Goal: Task Accomplishment & Management: Manage account settings

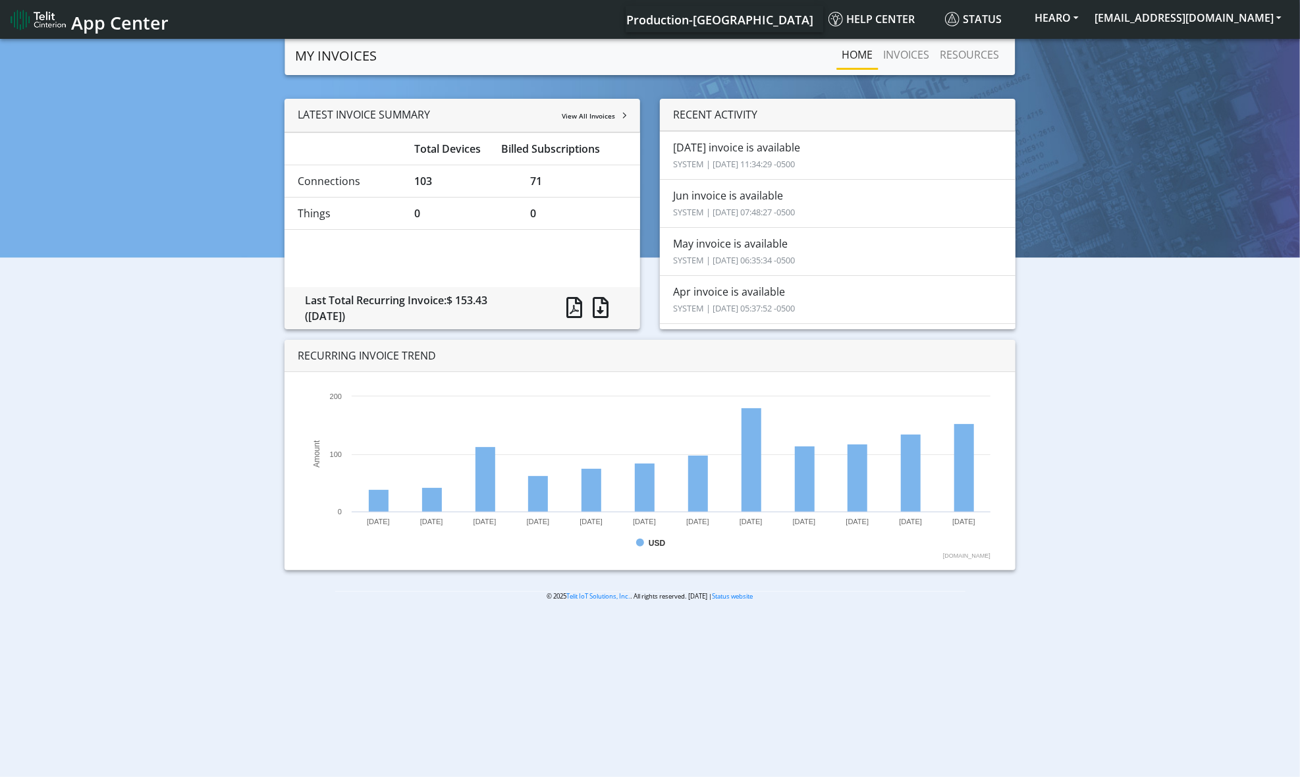
click at [420, 176] on div "103" at bounding box center [462, 181] width 117 height 16
click at [537, 184] on div "71" at bounding box center [578, 181] width 117 height 16
click at [427, 184] on div "103" at bounding box center [462, 181] width 117 height 16
click at [578, 301] on span at bounding box center [575, 307] width 16 height 21
click at [898, 47] on link "INVOICES" at bounding box center [907, 54] width 57 height 26
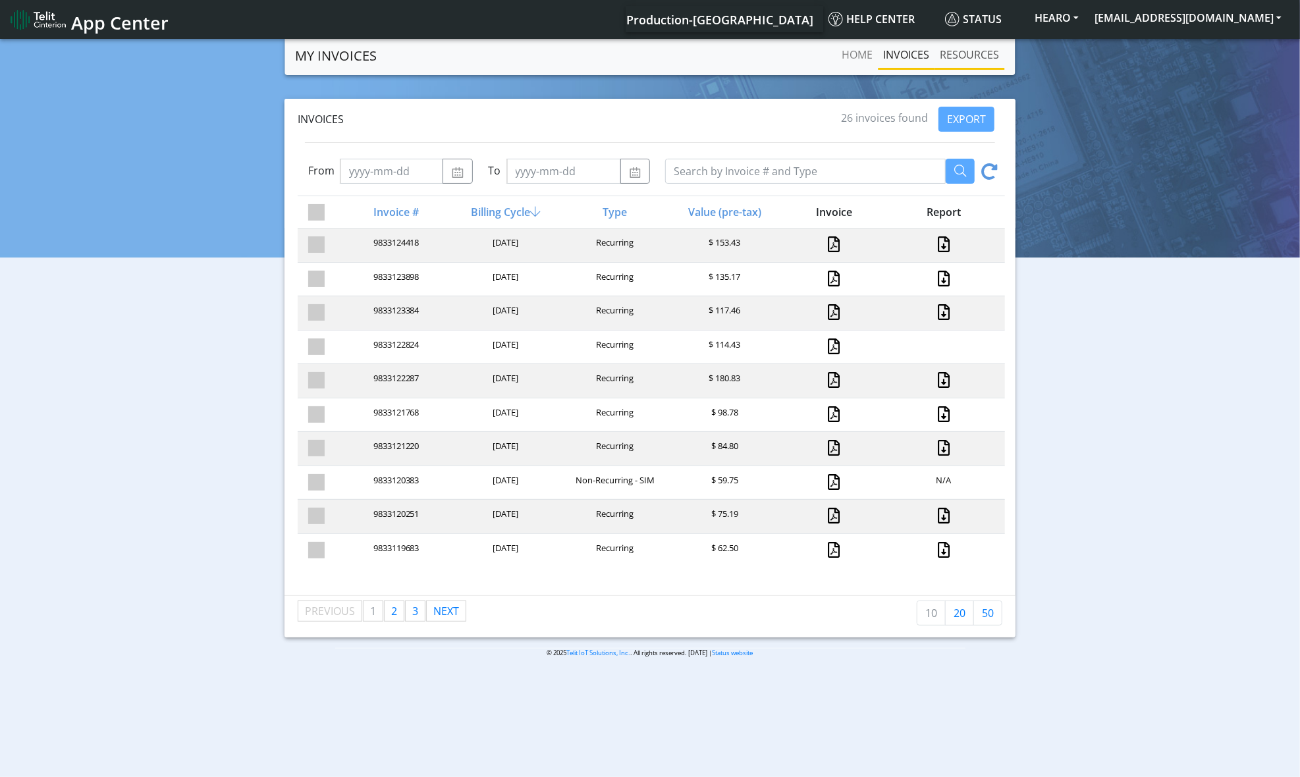
click at [973, 53] on link "RESOURCES" at bounding box center [970, 54] width 70 height 26
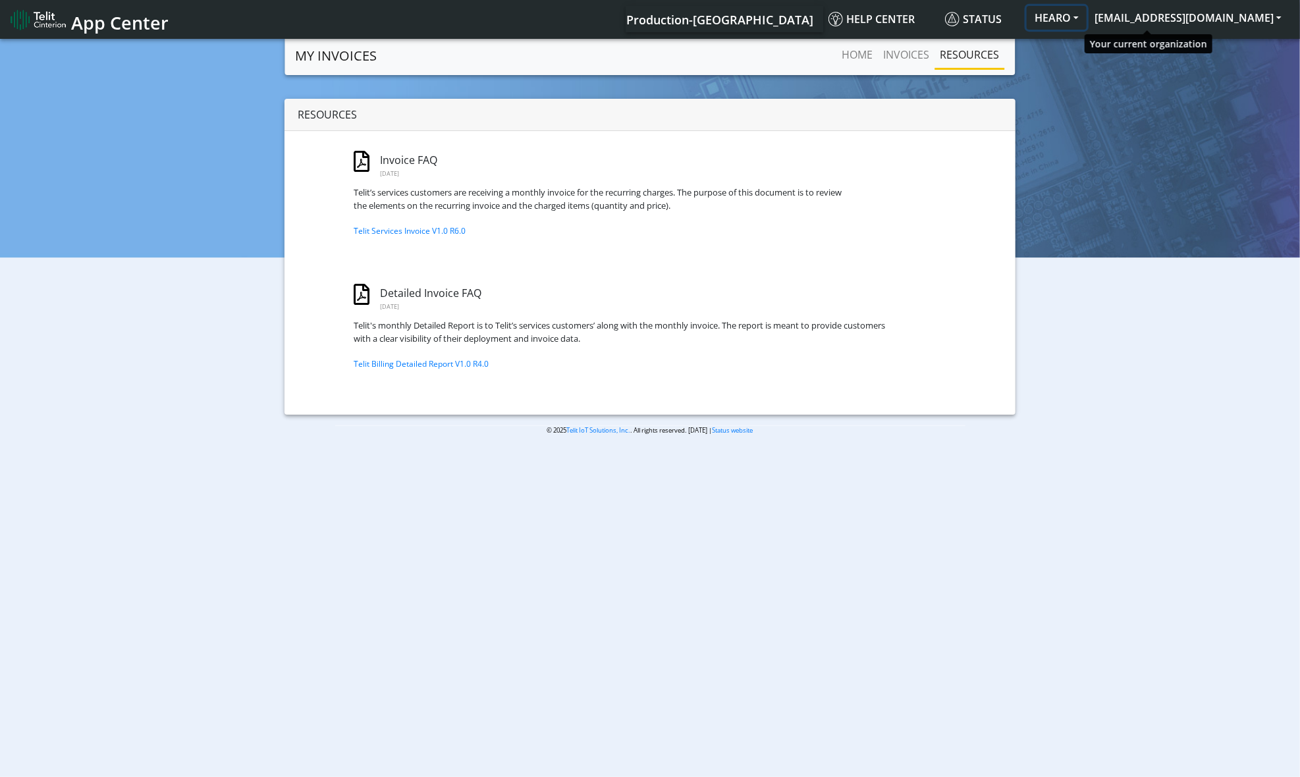
click at [1087, 11] on button "HEARO" at bounding box center [1057, 18] width 60 height 24
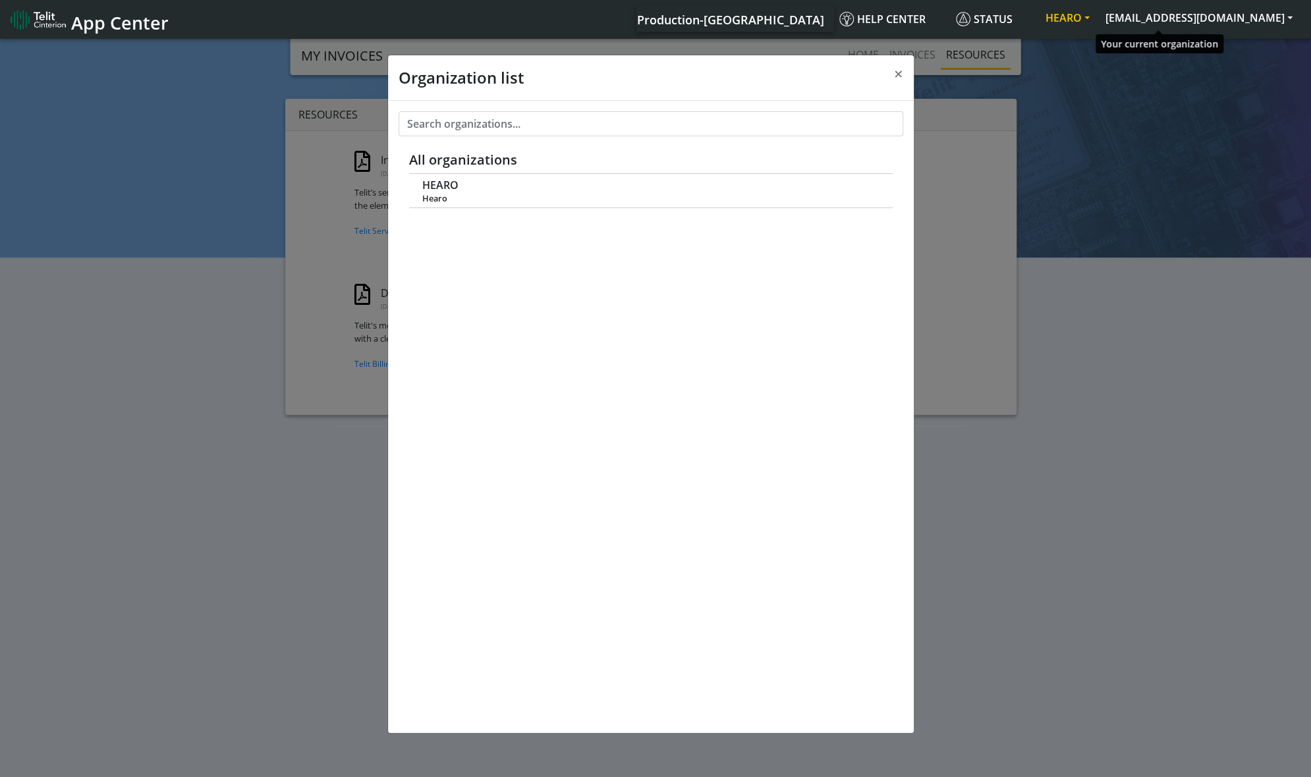
scroll to position [5, 0]
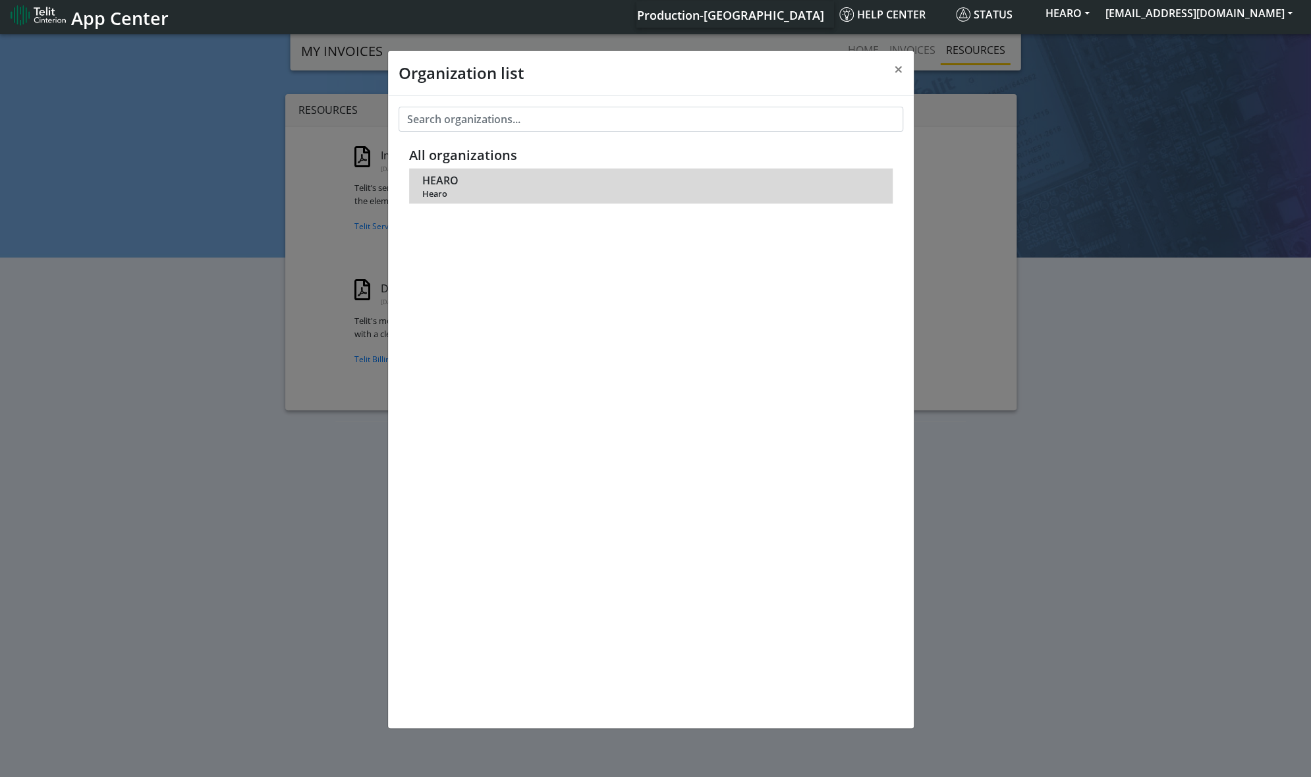
click at [453, 182] on span "HEARO" at bounding box center [440, 181] width 36 height 13
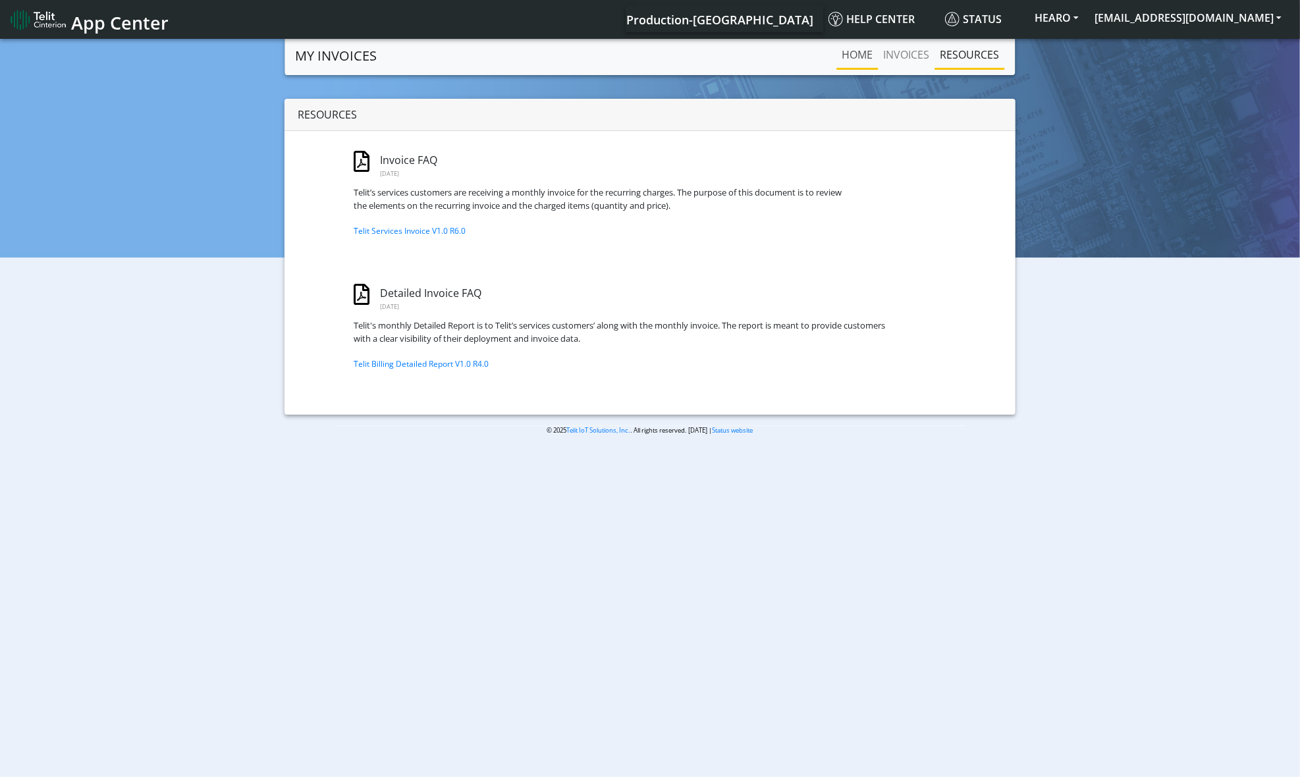
click at [854, 57] on link "Home" at bounding box center [857, 54] width 41 height 26
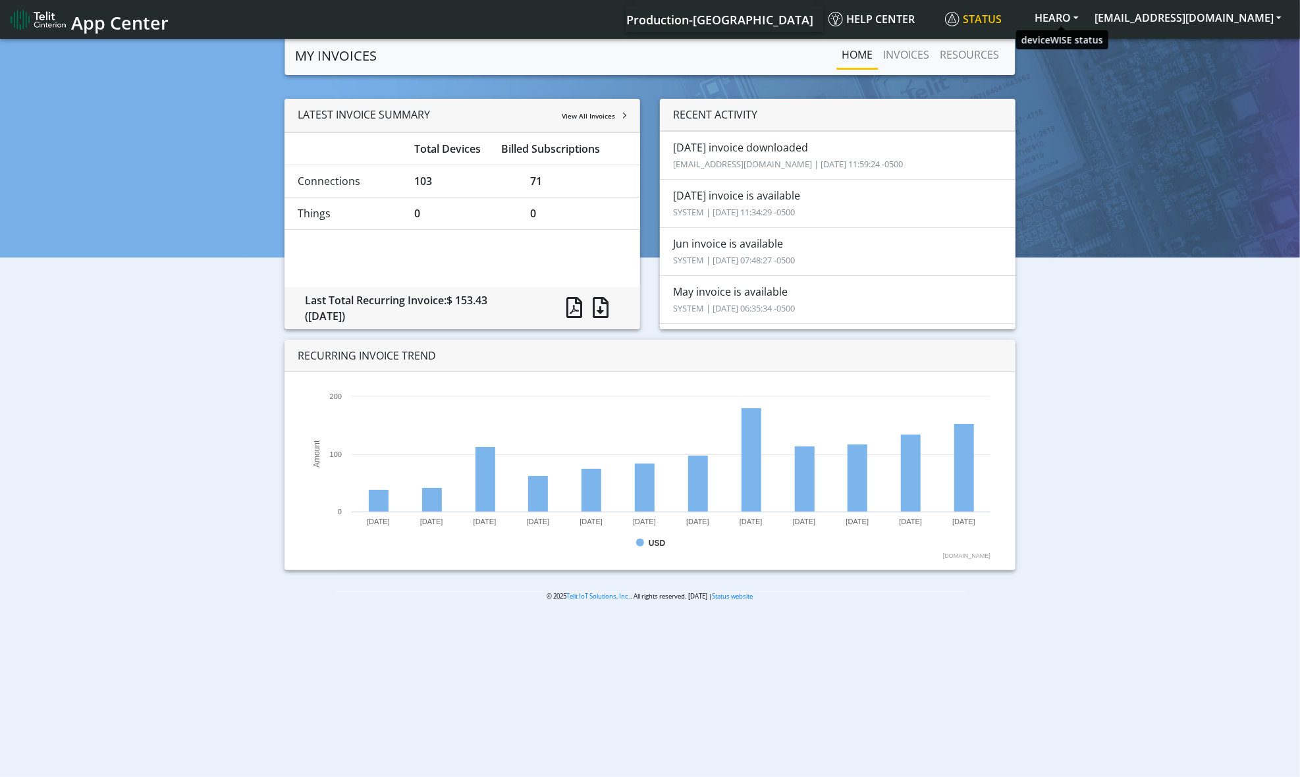
click at [1002, 18] on span "Status" at bounding box center [973, 19] width 57 height 14
click at [1087, 19] on button "HEARO" at bounding box center [1057, 18] width 60 height 24
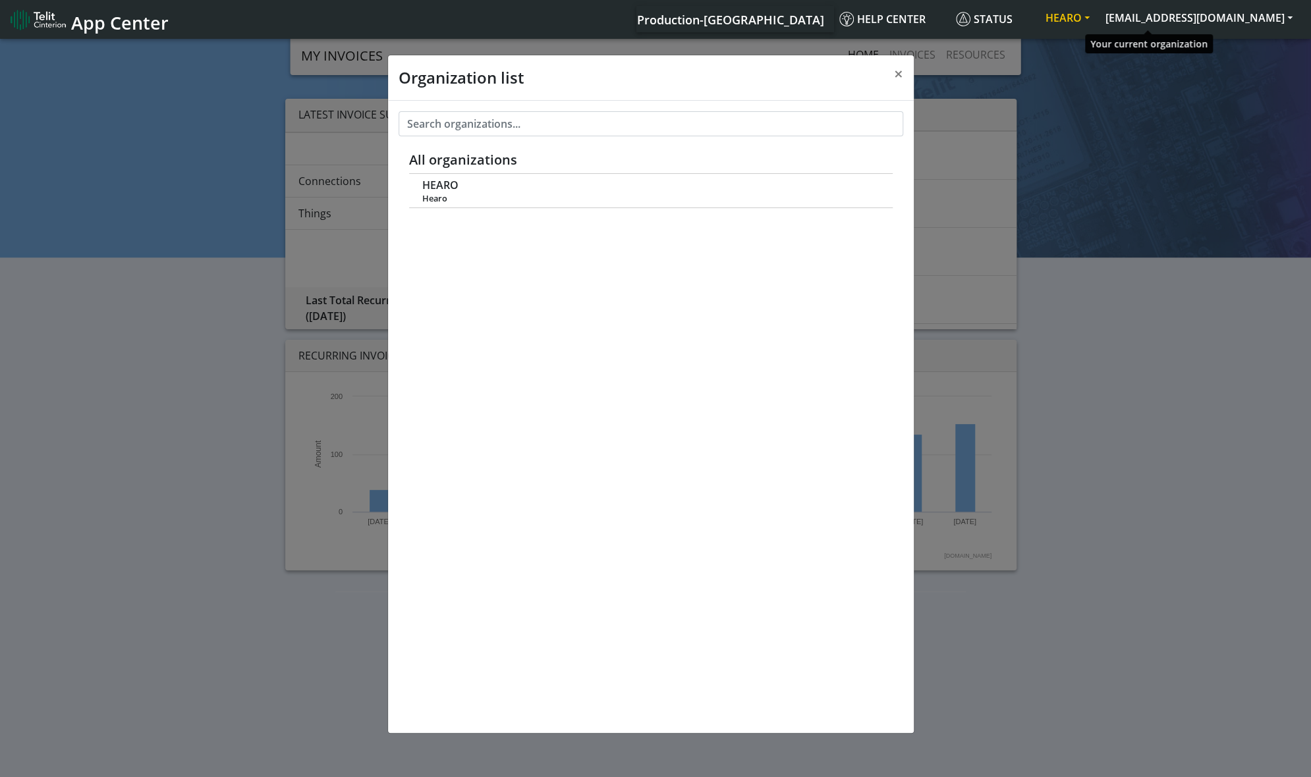
scroll to position [5, 0]
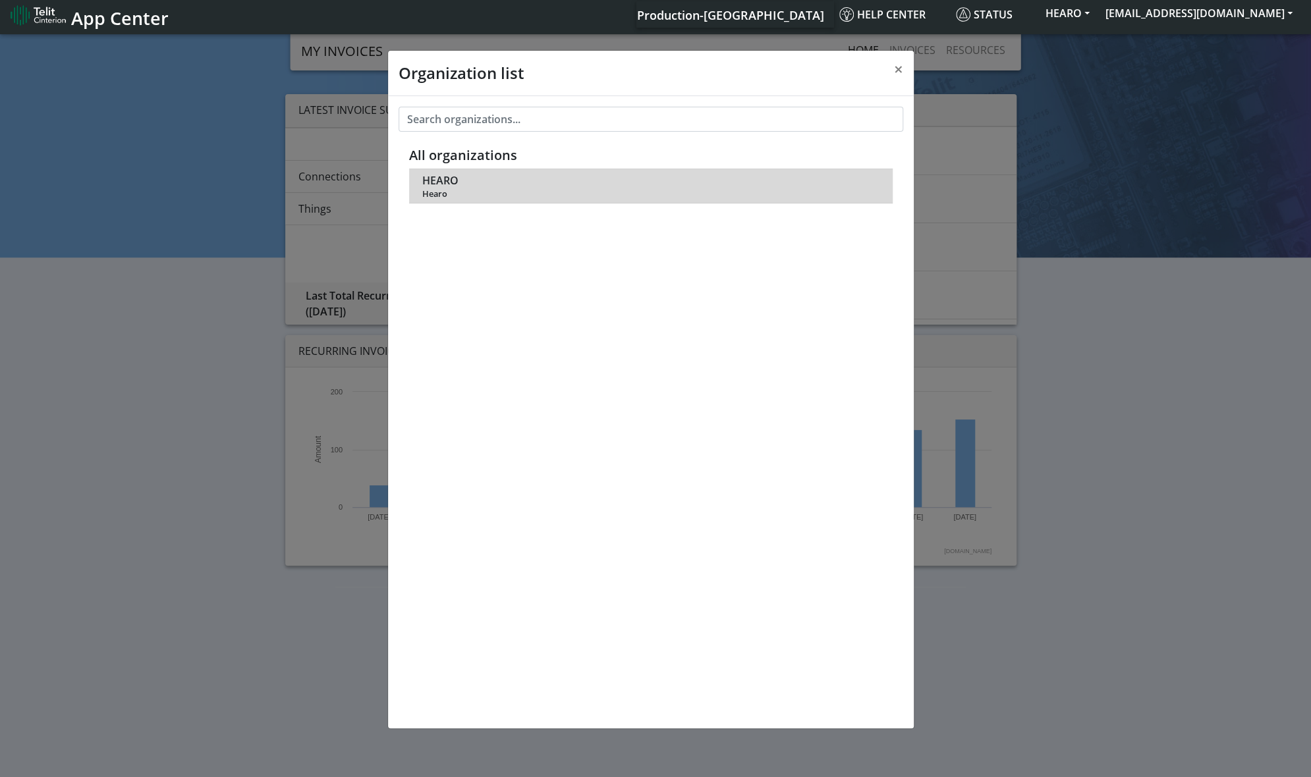
click at [469, 190] on span "Hearo" at bounding box center [650, 194] width 456 height 10
click at [433, 184] on span "HEARO" at bounding box center [440, 181] width 36 height 13
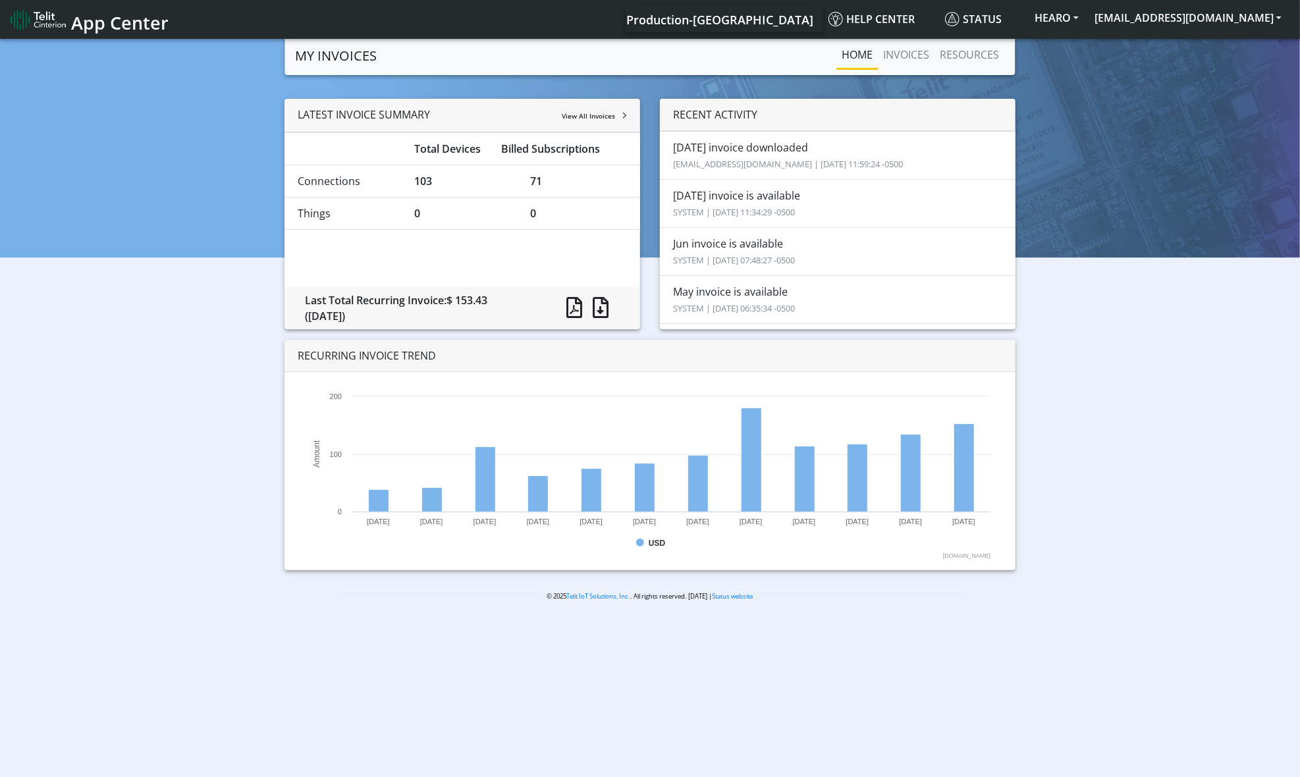
click at [408, 56] on div "Home INVOICES RESOURCES" at bounding box center [696, 55] width 617 height 28
click at [50, 19] on img at bounding box center [38, 19] width 55 height 21
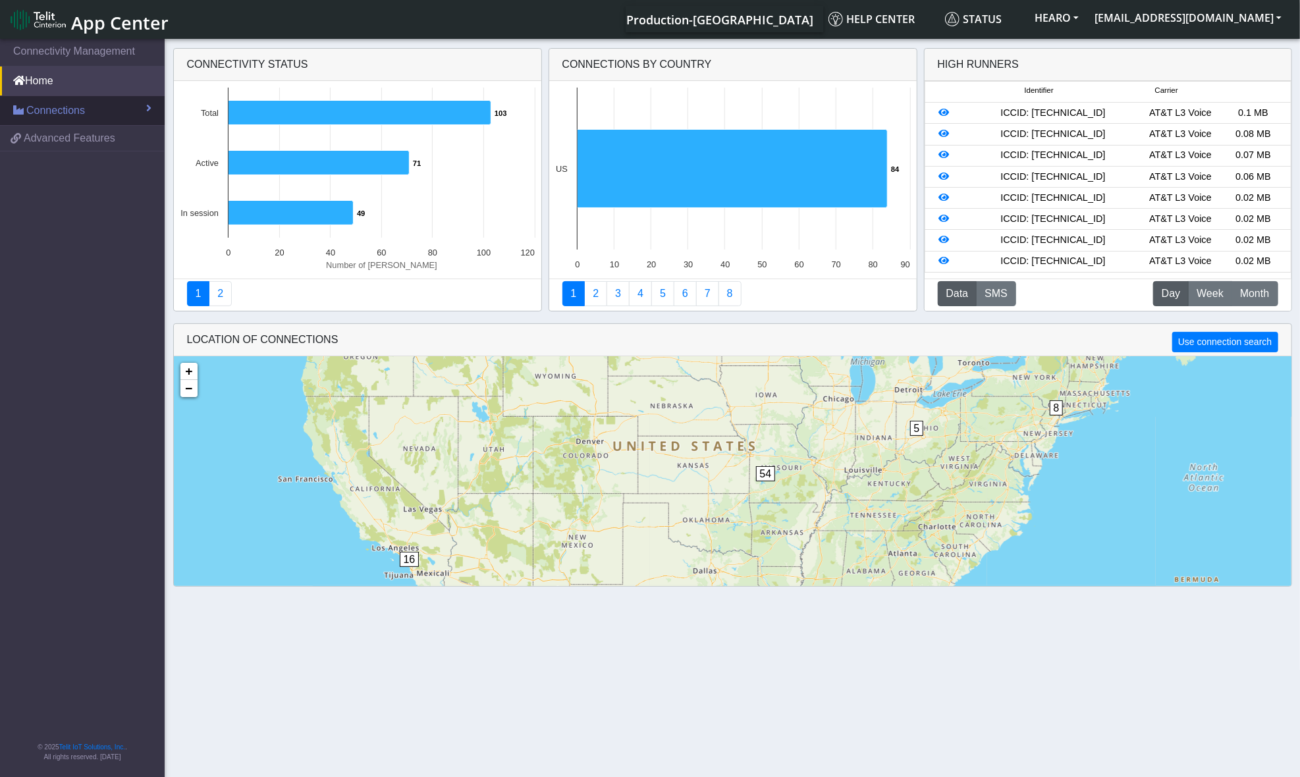
click at [138, 109] on link "Connections" at bounding box center [82, 110] width 165 height 29
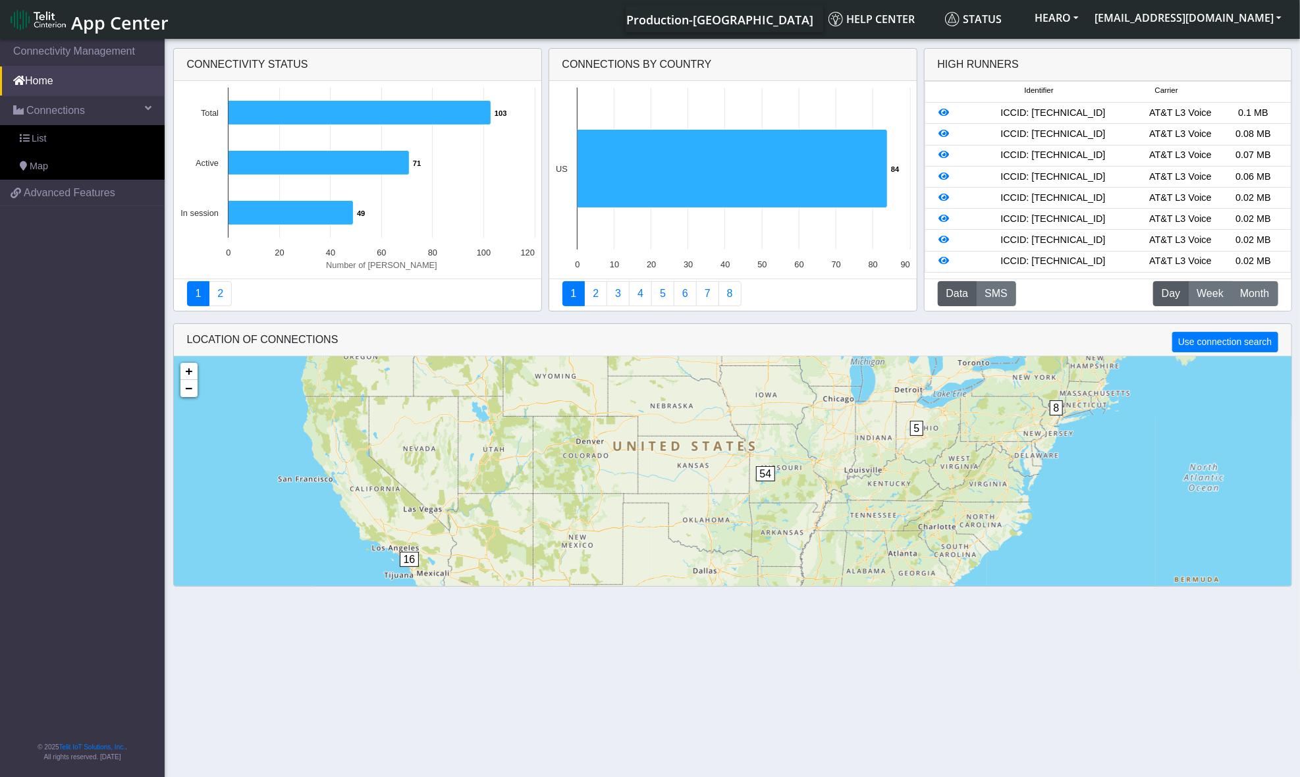
click at [1000, 64] on div "High Runners" at bounding box center [979, 65] width 82 height 16
click at [960, 295] on button "Data" at bounding box center [958, 293] width 40 height 25
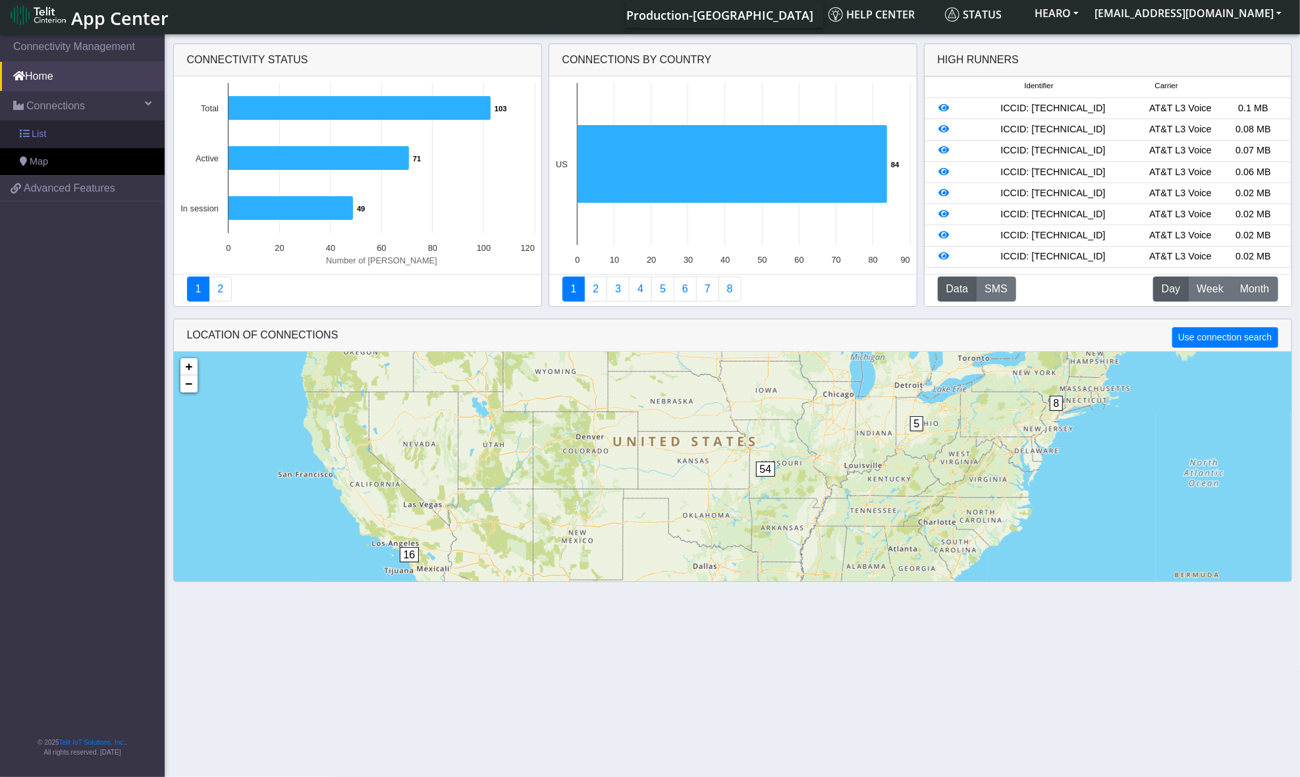
click at [45, 130] on span "List" at bounding box center [39, 134] width 14 height 14
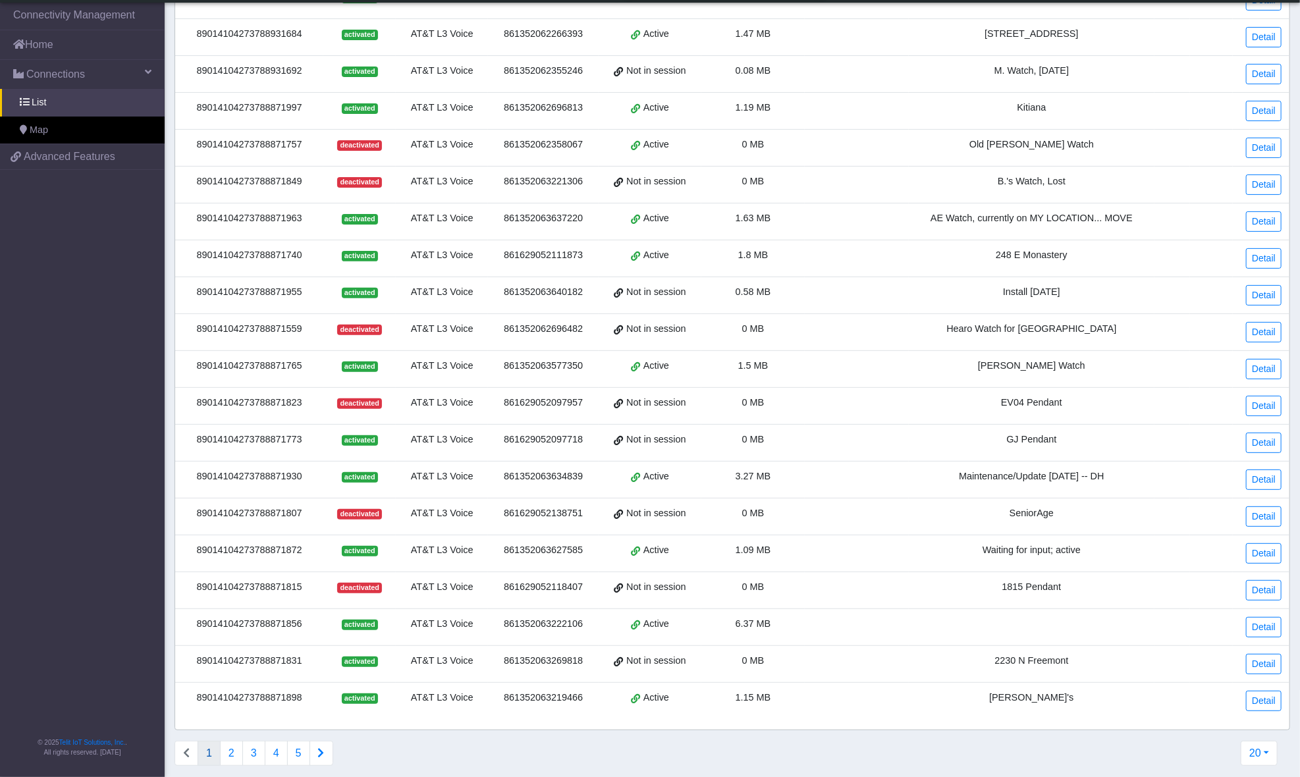
scroll to position [148, 0]
click at [233, 740] on button "2" at bounding box center [231, 752] width 23 height 25
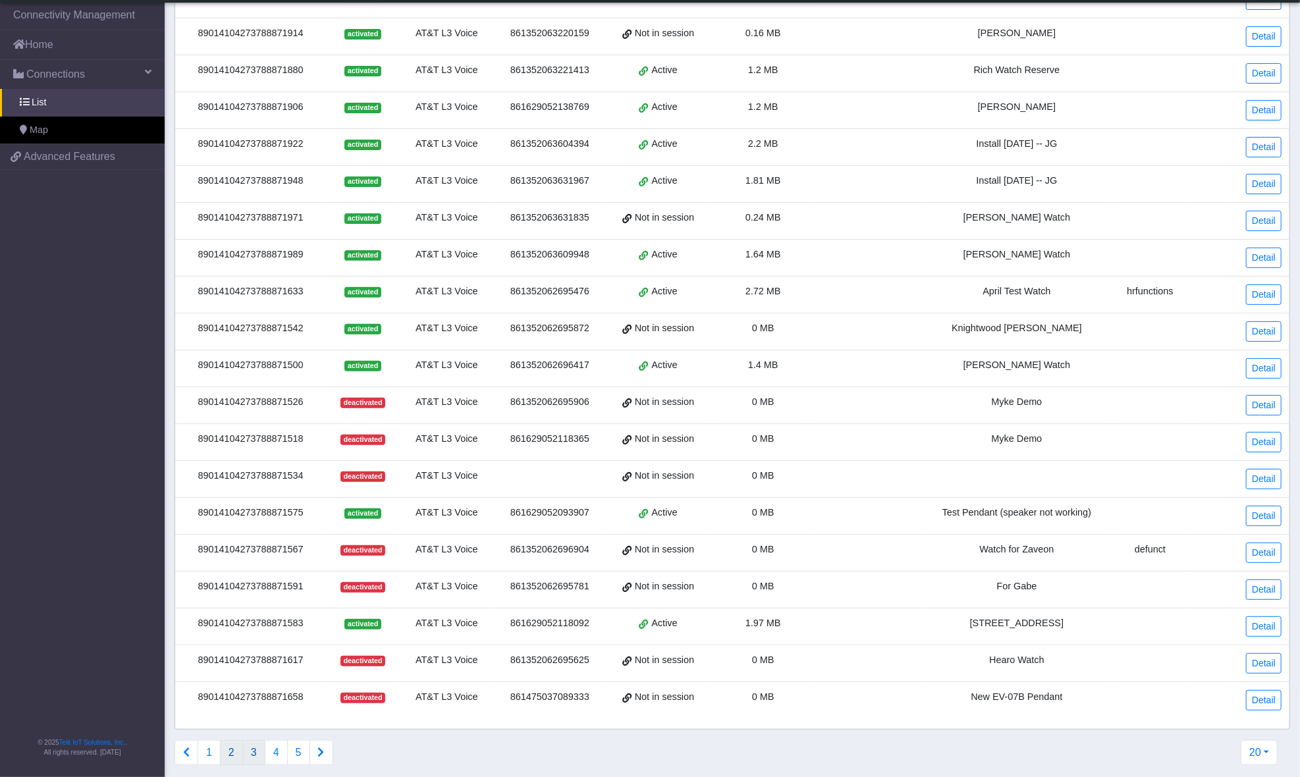
click at [249, 746] on button "3" at bounding box center [253, 752] width 23 height 25
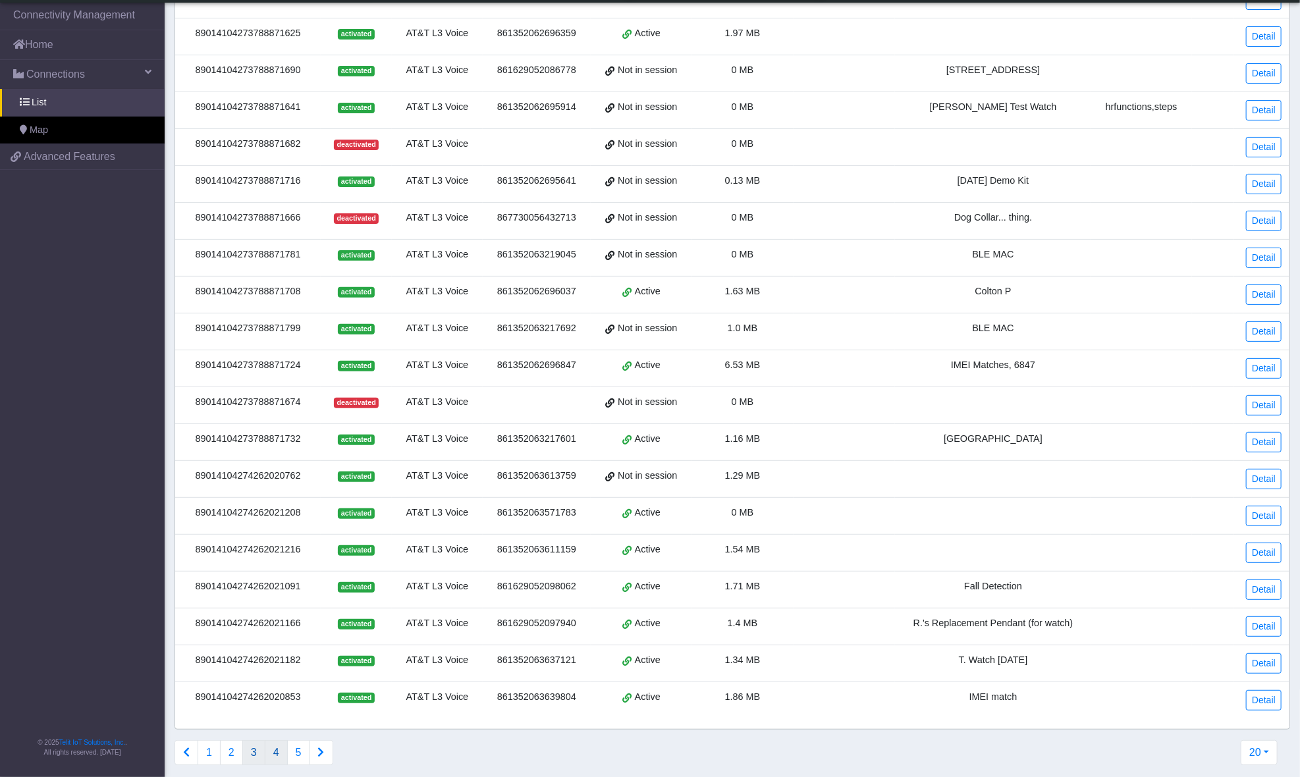
click at [273, 745] on button "4" at bounding box center [276, 752] width 23 height 25
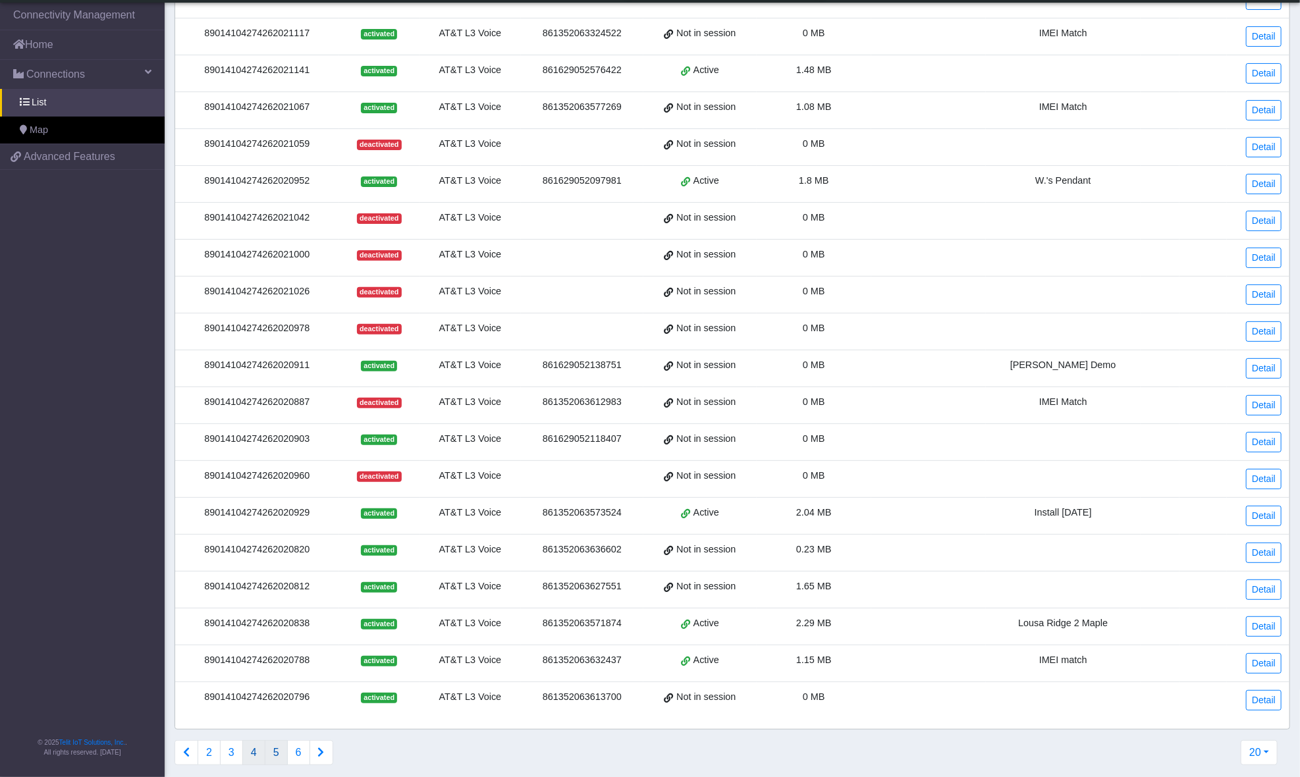
click at [269, 747] on button "5" at bounding box center [276, 752] width 23 height 25
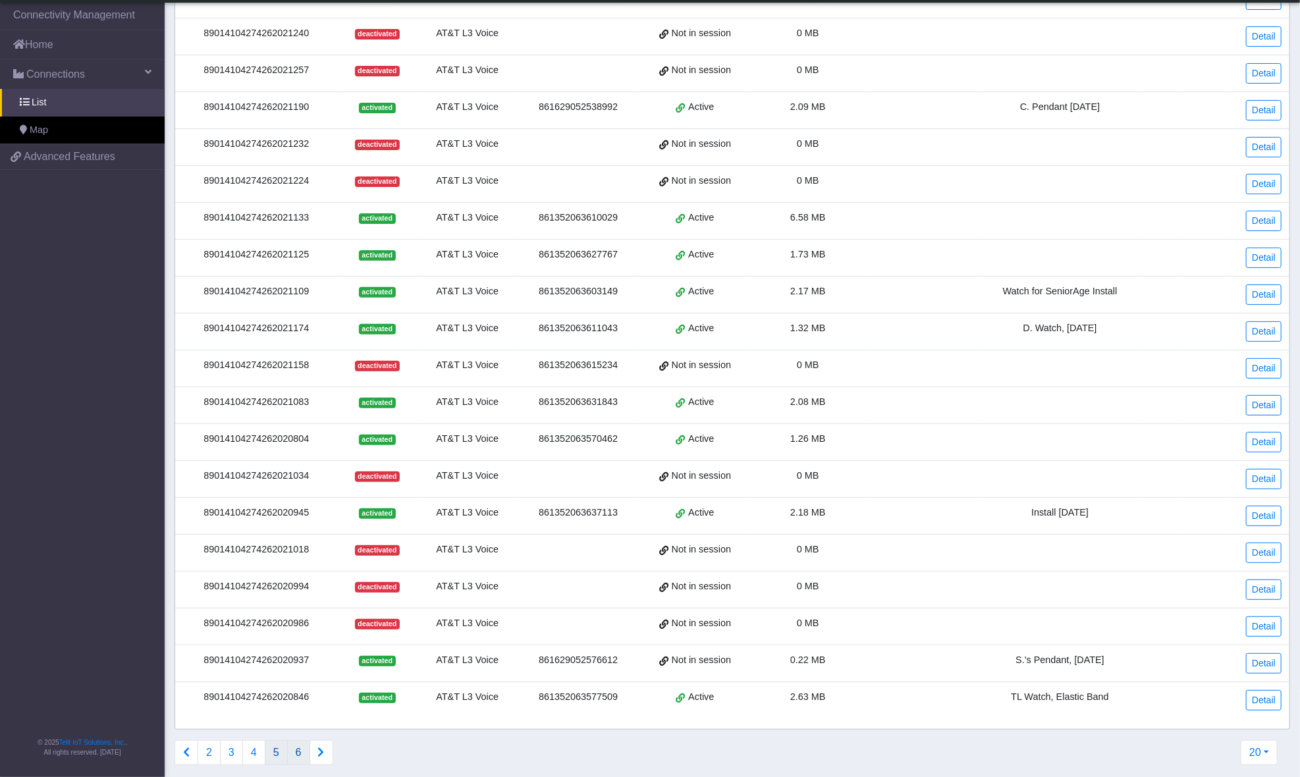
click at [294, 740] on button "6" at bounding box center [298, 752] width 23 height 25
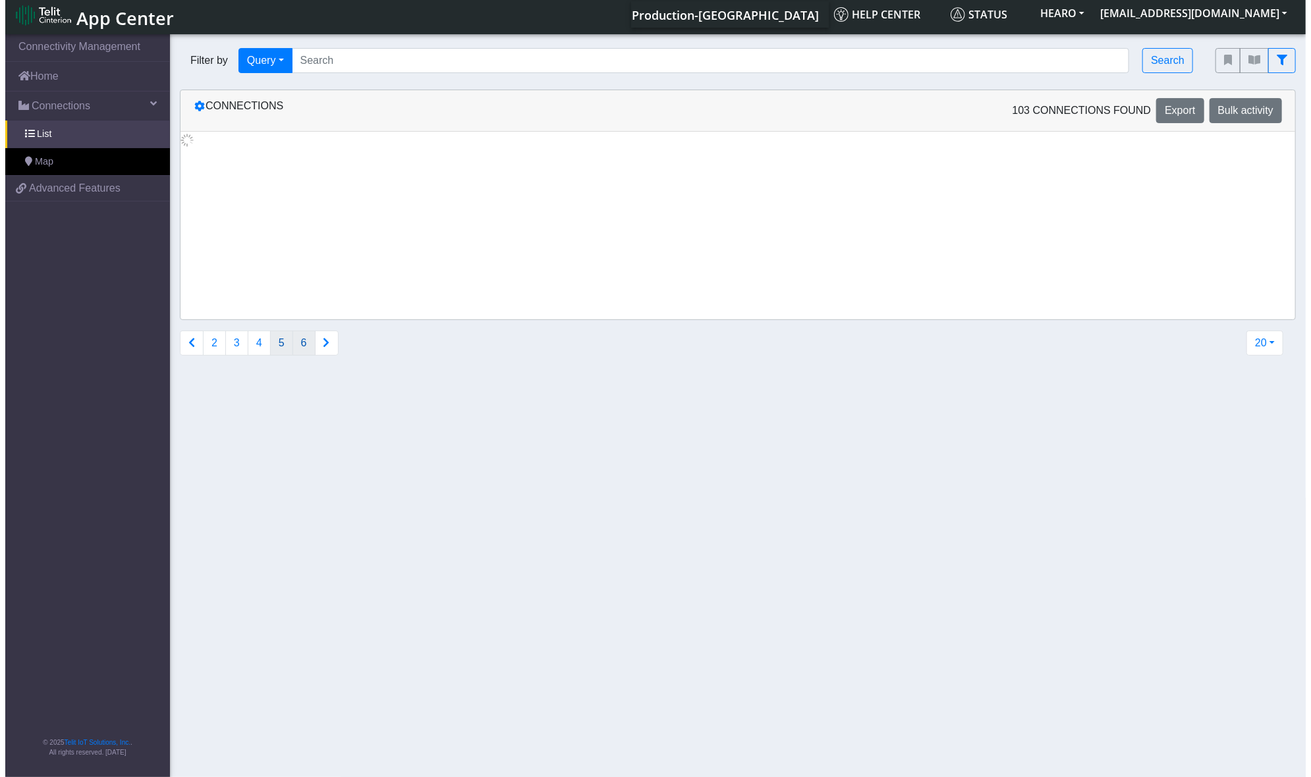
scroll to position [0, 0]
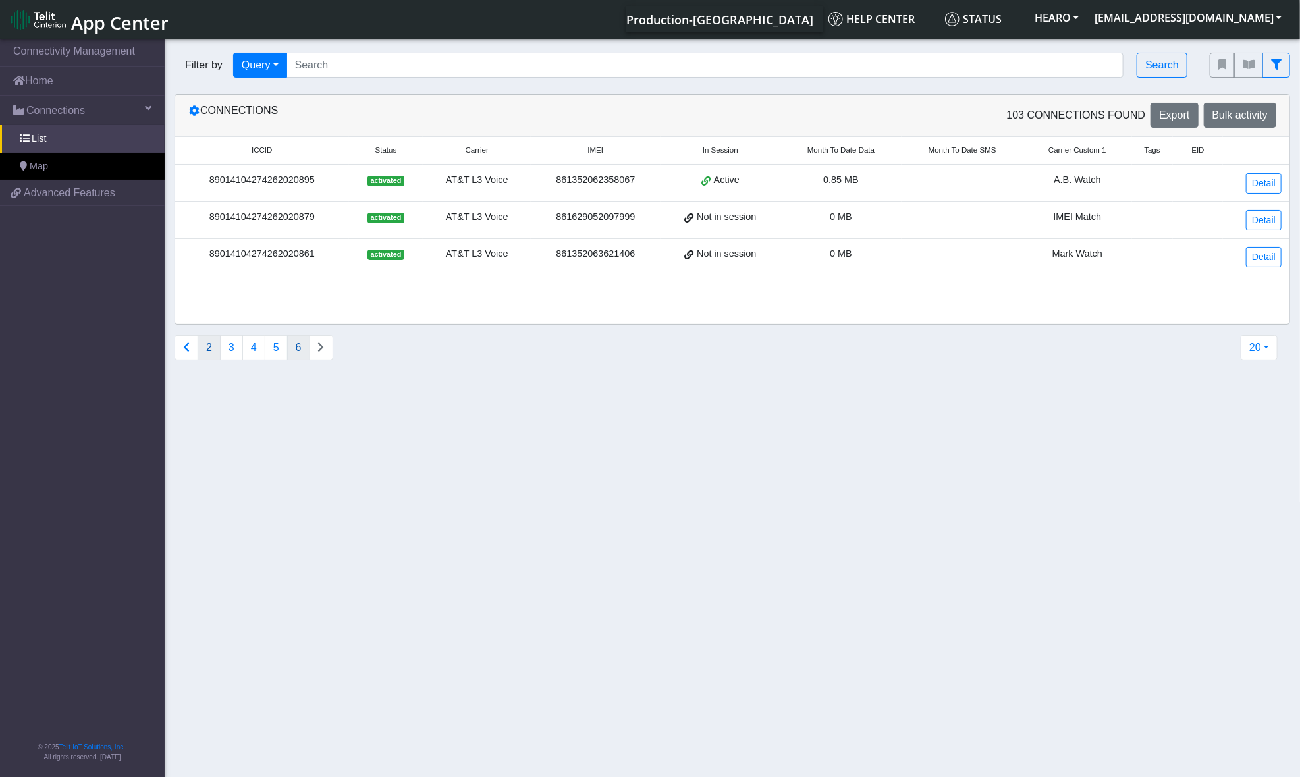
click at [205, 346] on button "2" at bounding box center [209, 347] width 23 height 25
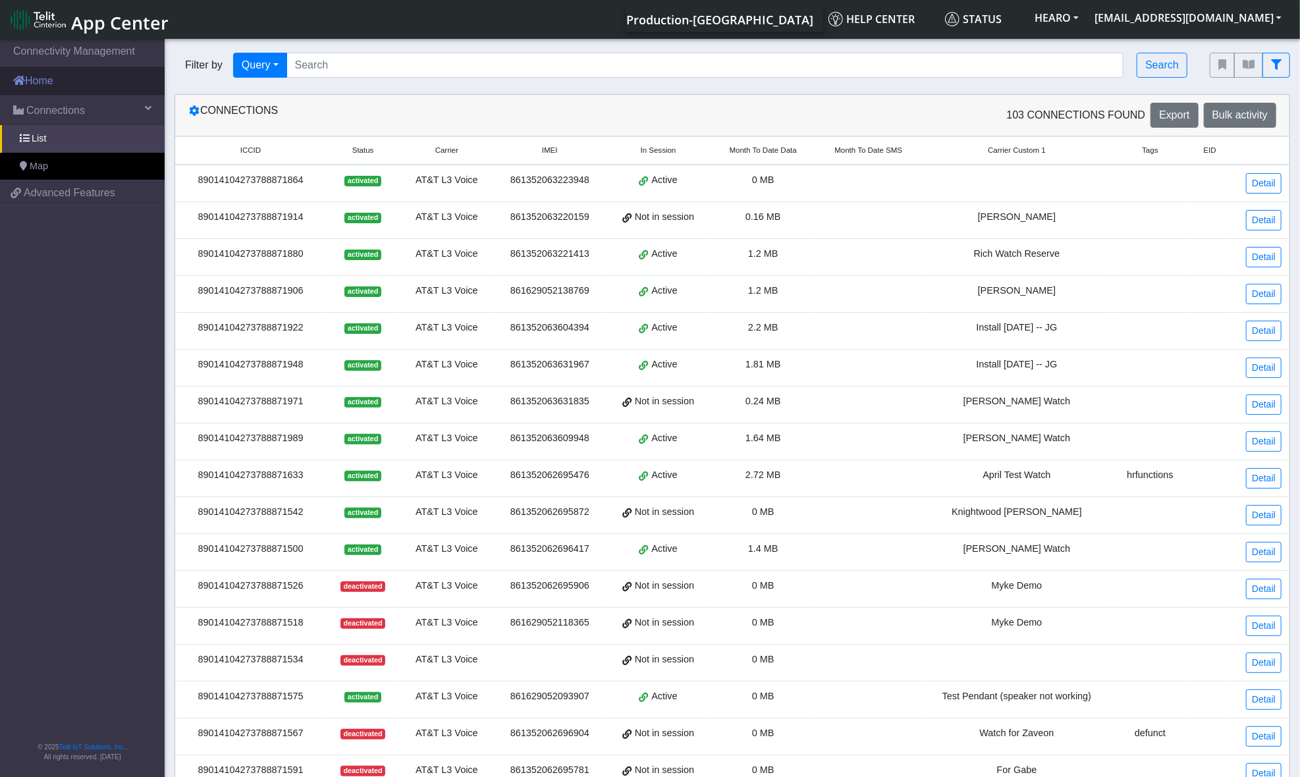
click at [50, 78] on link "Home" at bounding box center [82, 81] width 165 height 29
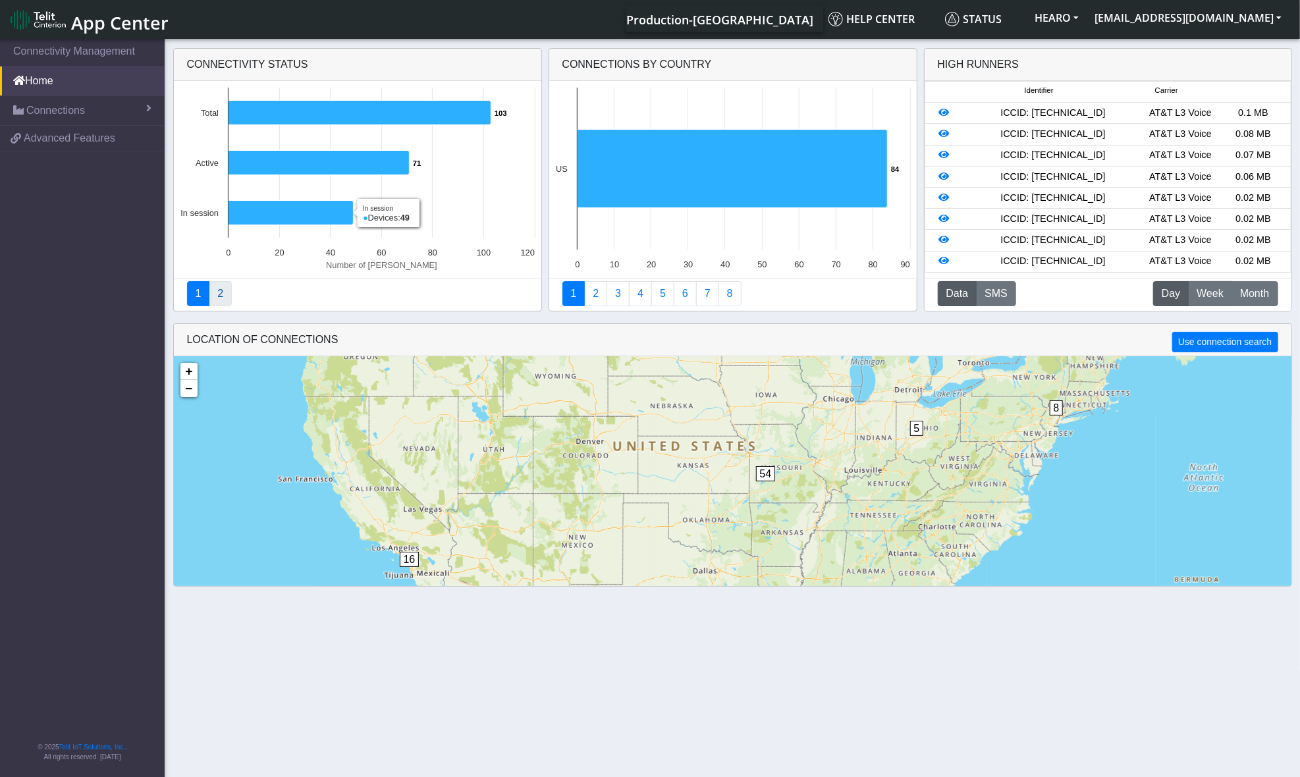
click at [219, 292] on link "2" at bounding box center [220, 293] width 23 height 25
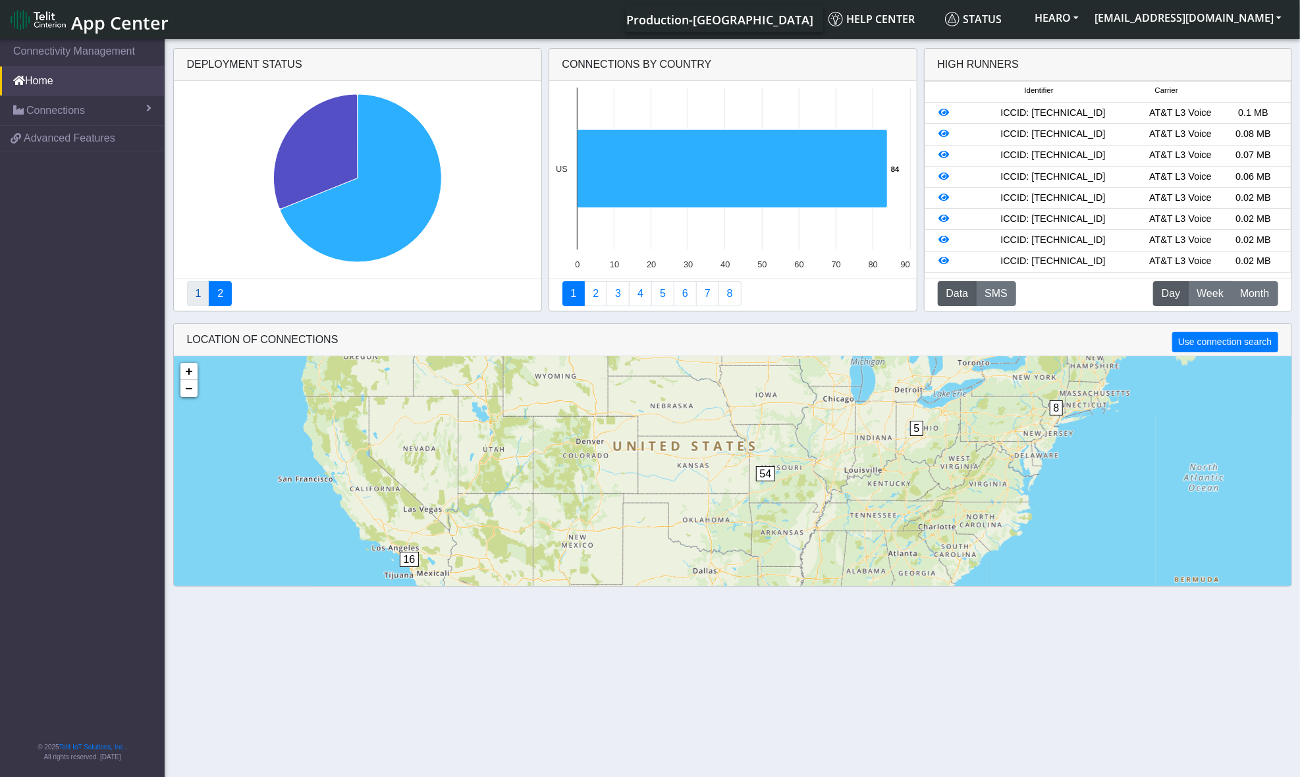
click at [195, 298] on link "1" at bounding box center [198, 293] width 23 height 25
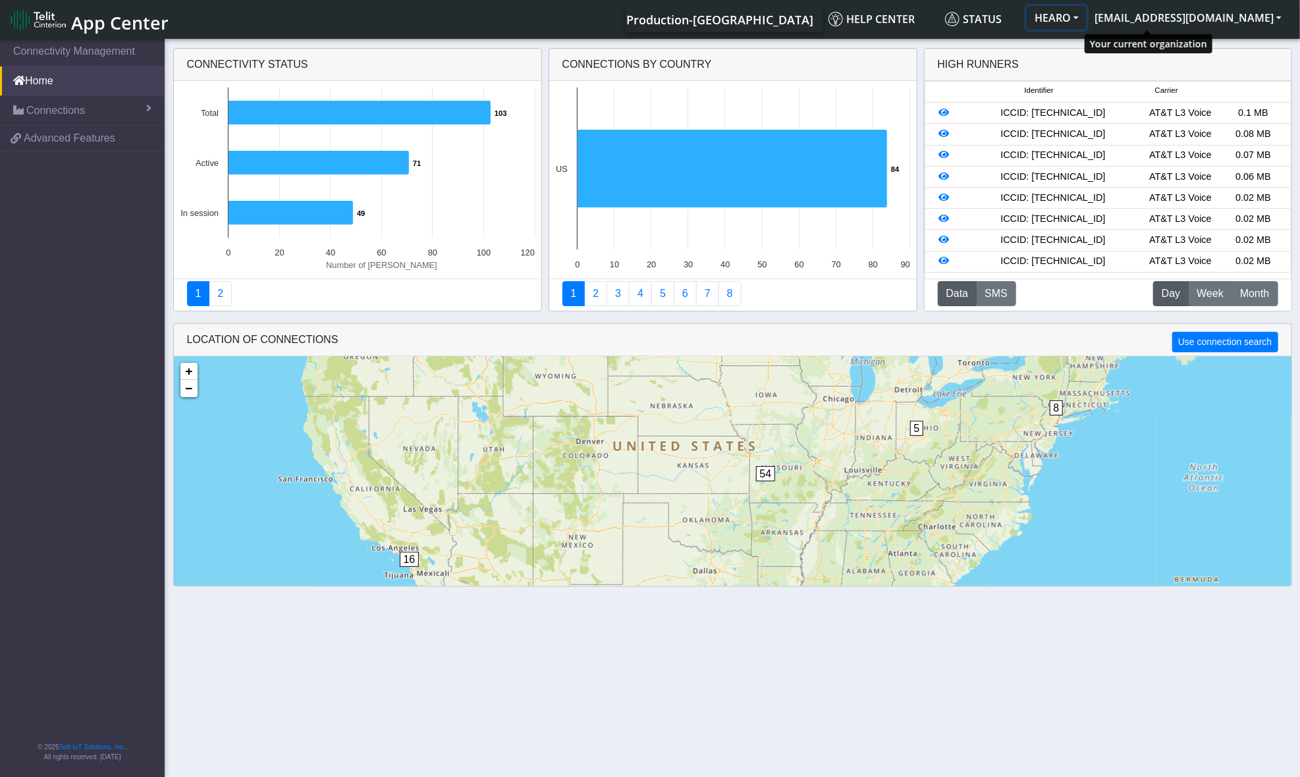
click at [1087, 14] on button "HEARO" at bounding box center [1057, 18] width 60 height 24
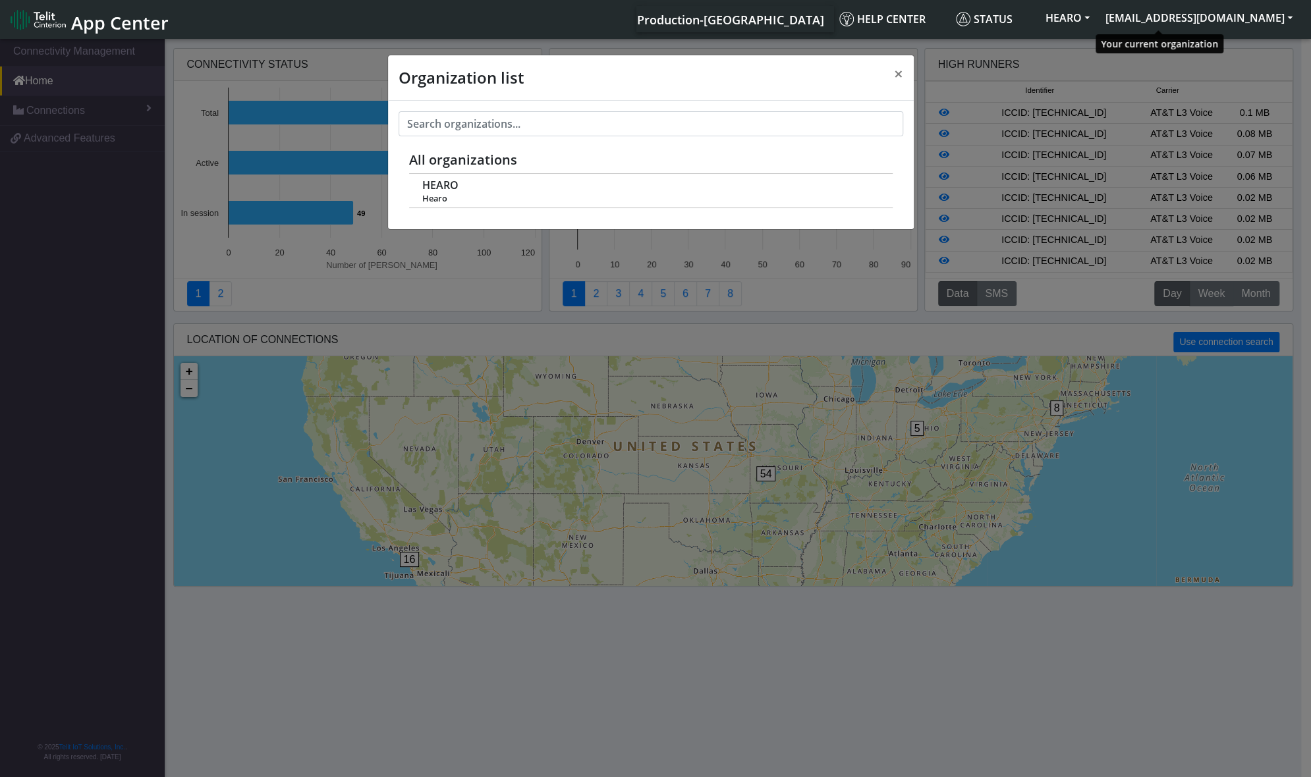
scroll to position [5, 0]
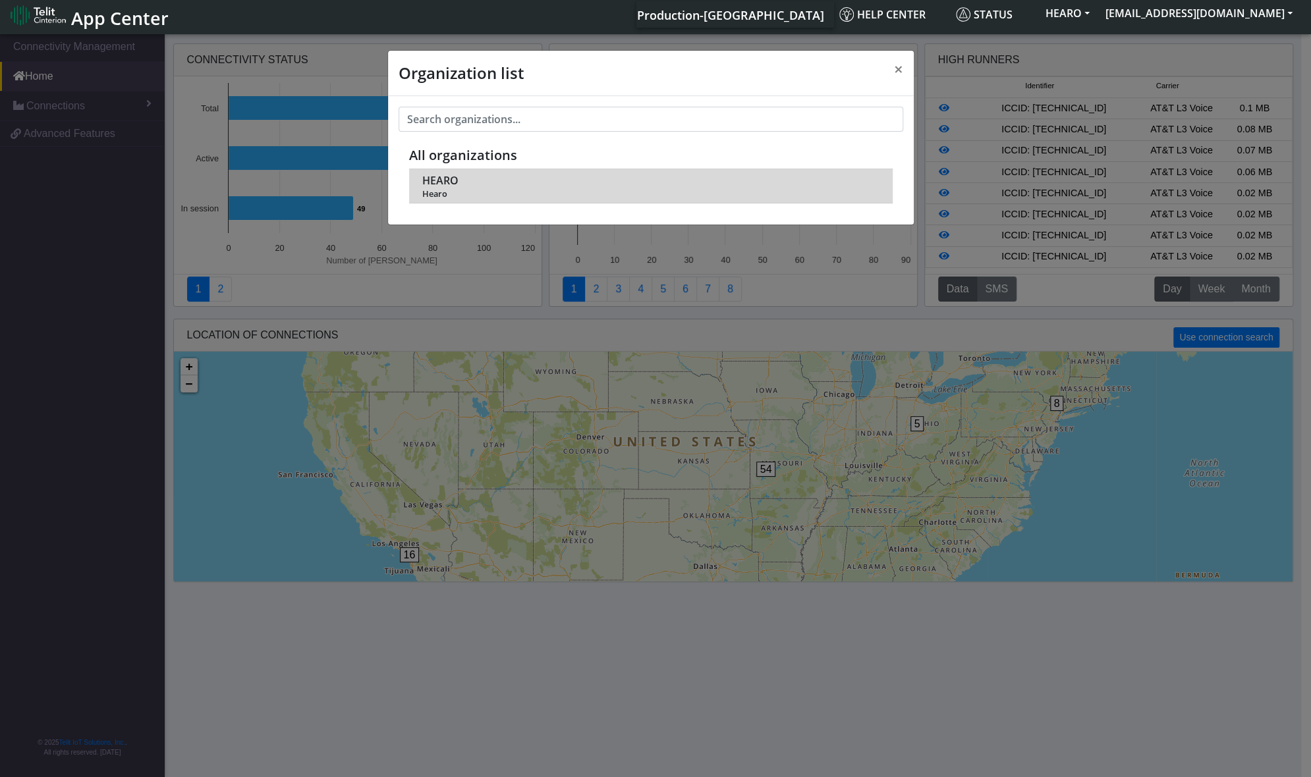
click at [436, 180] on span "HEARO" at bounding box center [440, 181] width 36 height 13
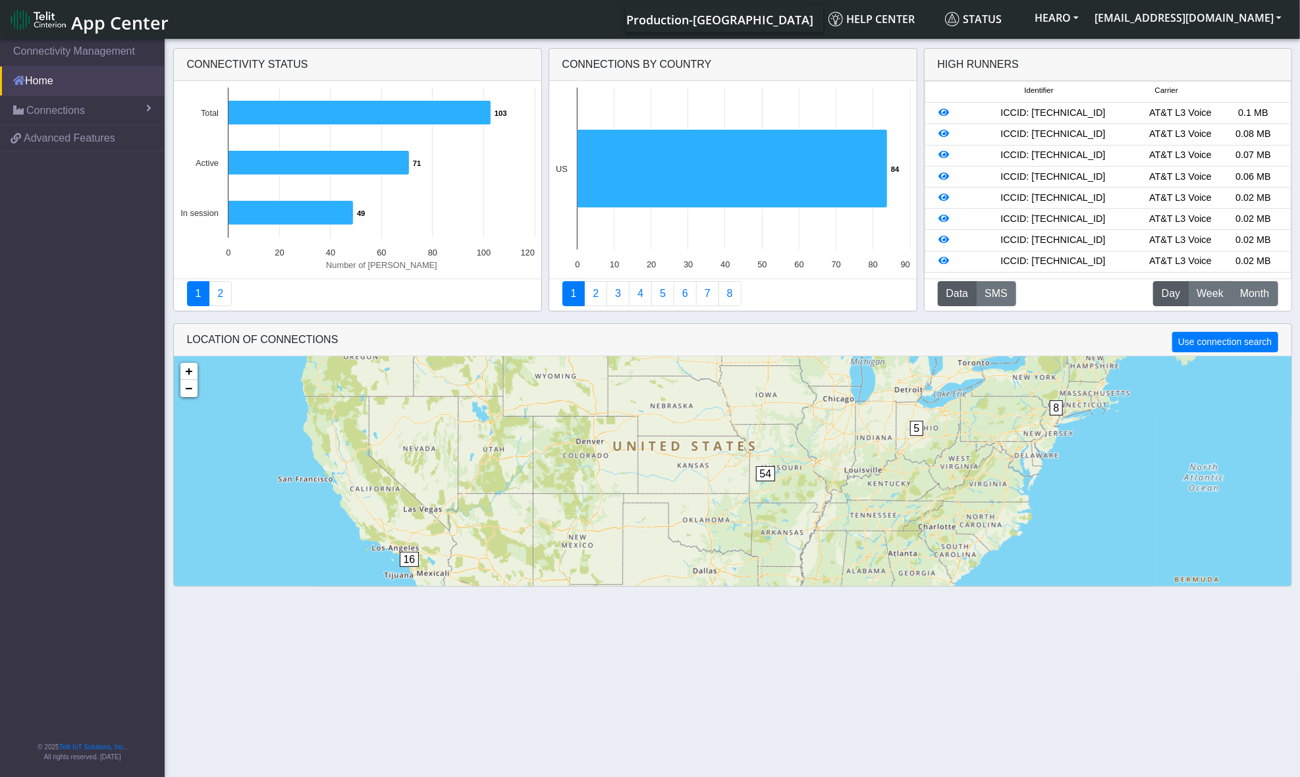
click at [42, 84] on link "Home" at bounding box center [82, 81] width 165 height 29
click at [47, 12] on img at bounding box center [38, 19] width 55 height 21
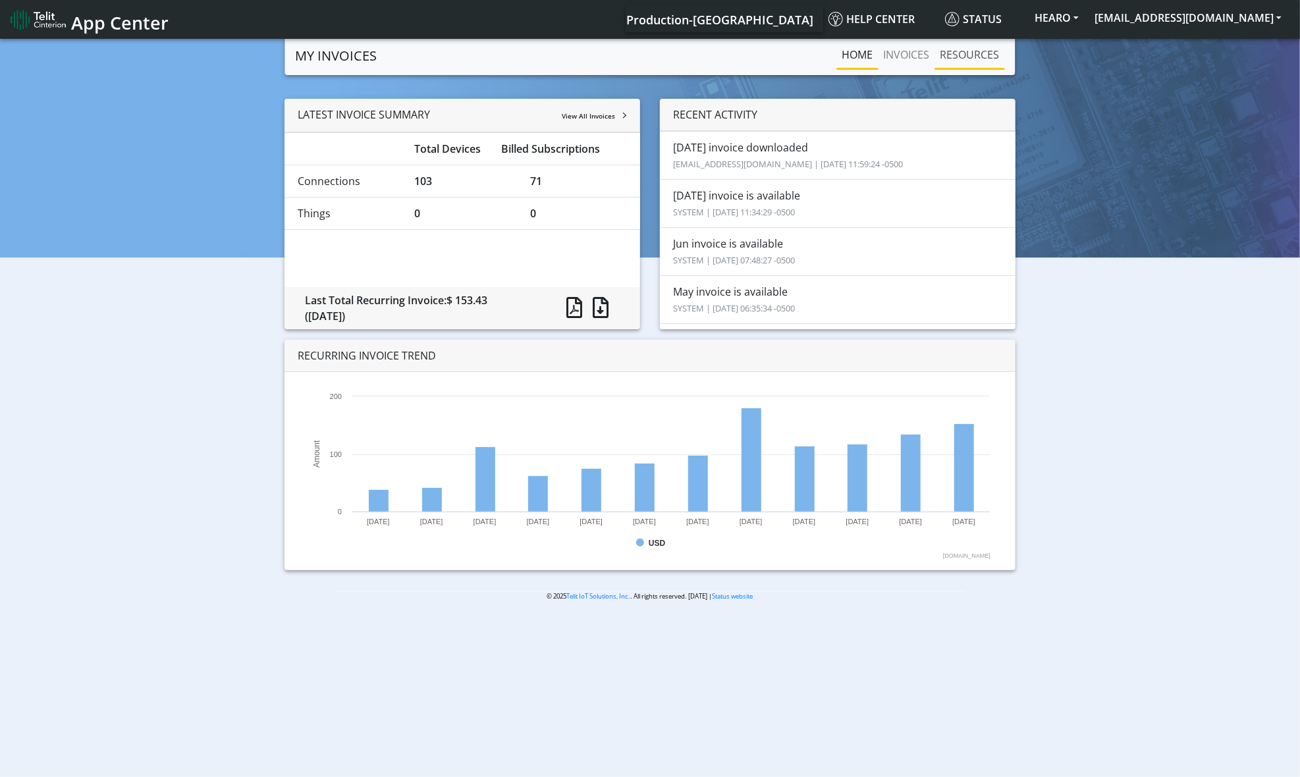
click at [967, 55] on link "RESOURCES" at bounding box center [970, 54] width 70 height 26
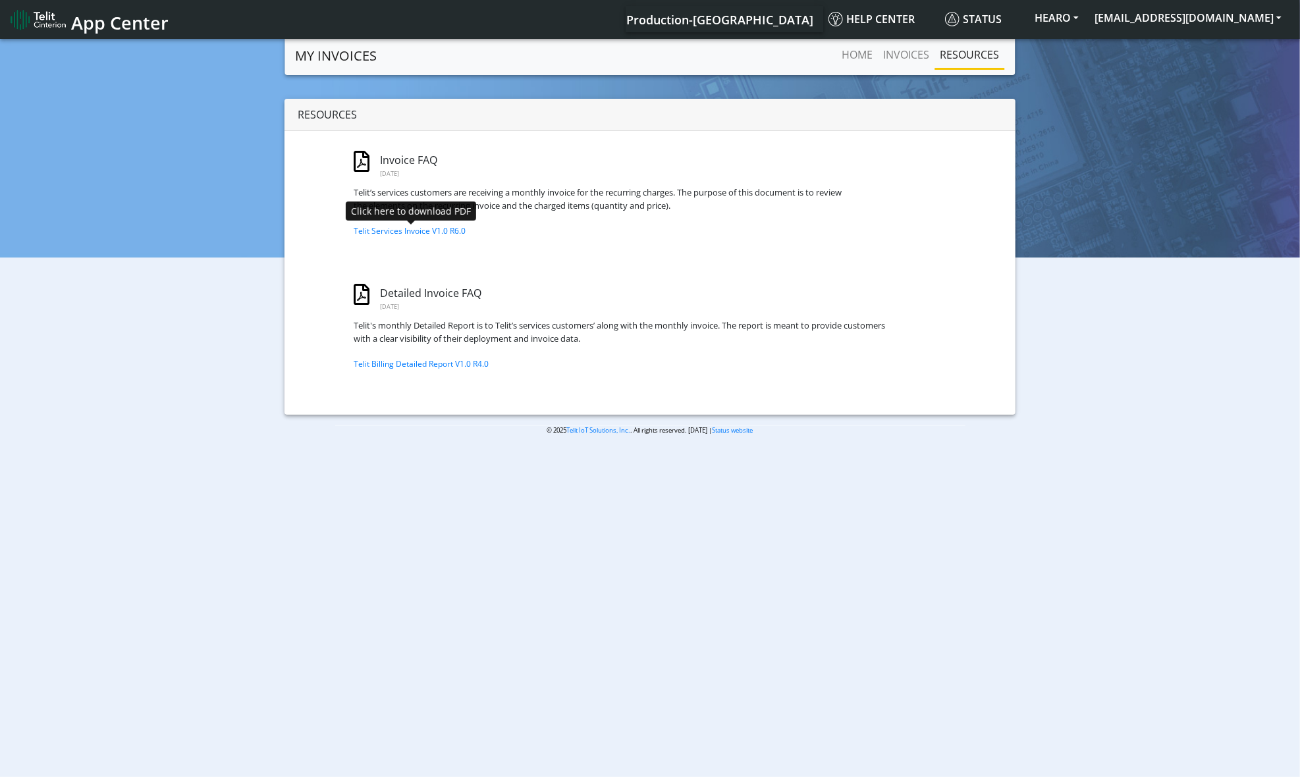
click at [389, 230] on link "Telit Services Invoice V1.0 R6.0" at bounding box center [410, 230] width 112 height 11
click at [406, 364] on link "Telit Billing Detailed Report V1.0 R4.0" at bounding box center [421, 363] width 135 height 11
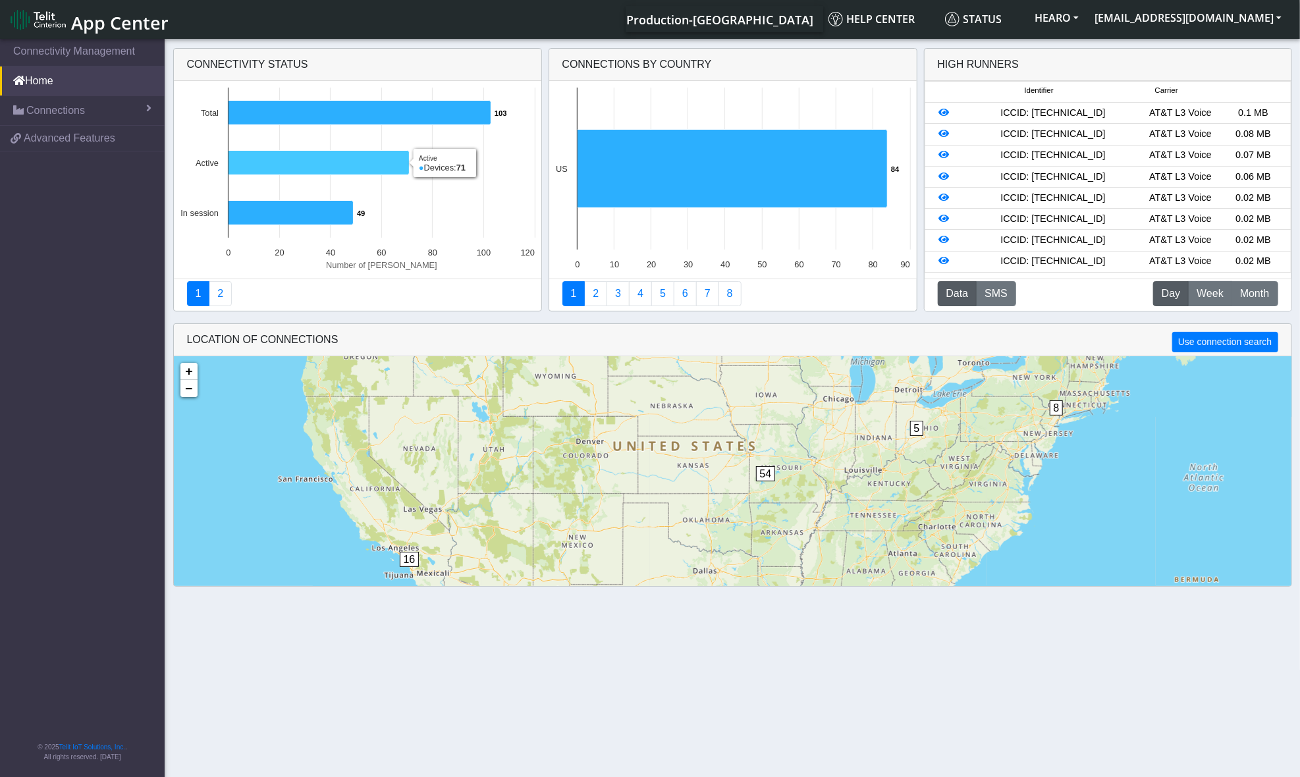
click at [341, 165] on icon at bounding box center [318, 163] width 181 height 24
click at [148, 111] on span at bounding box center [148, 108] width 5 height 11
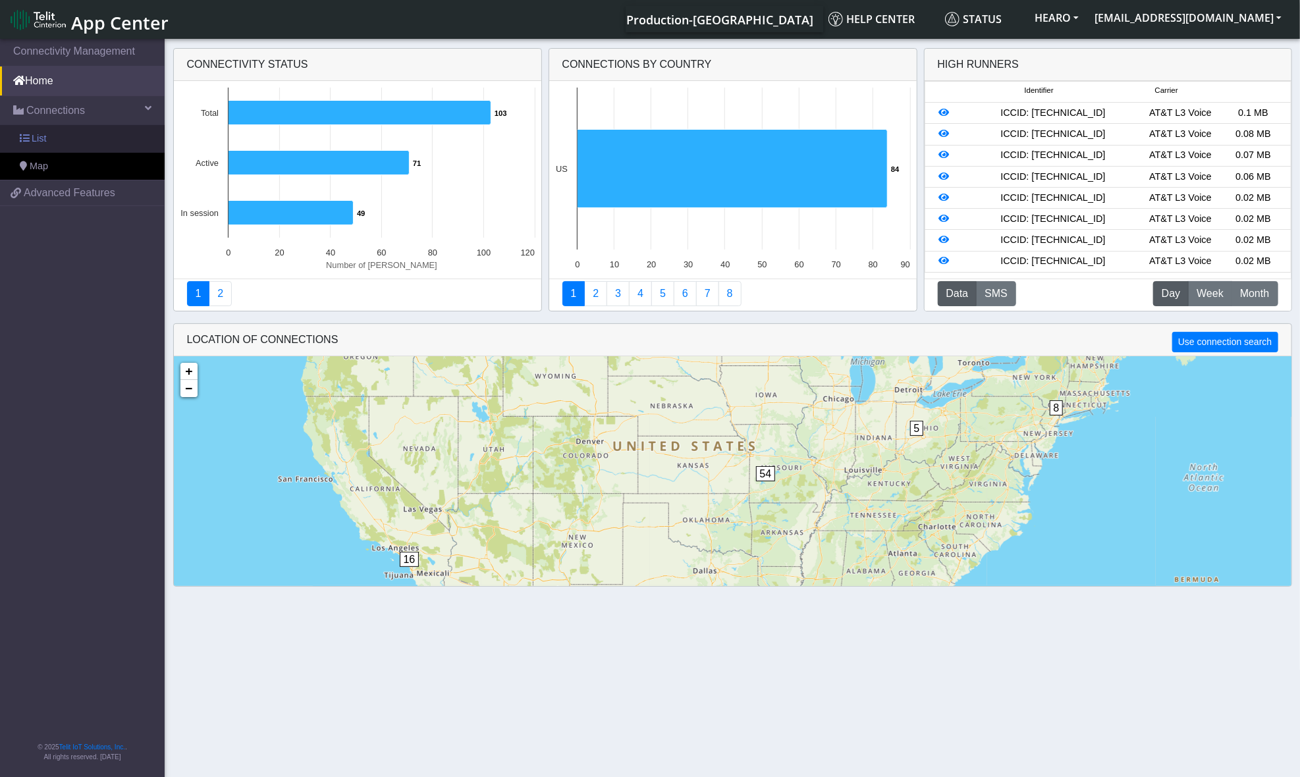
click at [67, 139] on link "List" at bounding box center [82, 139] width 165 height 28
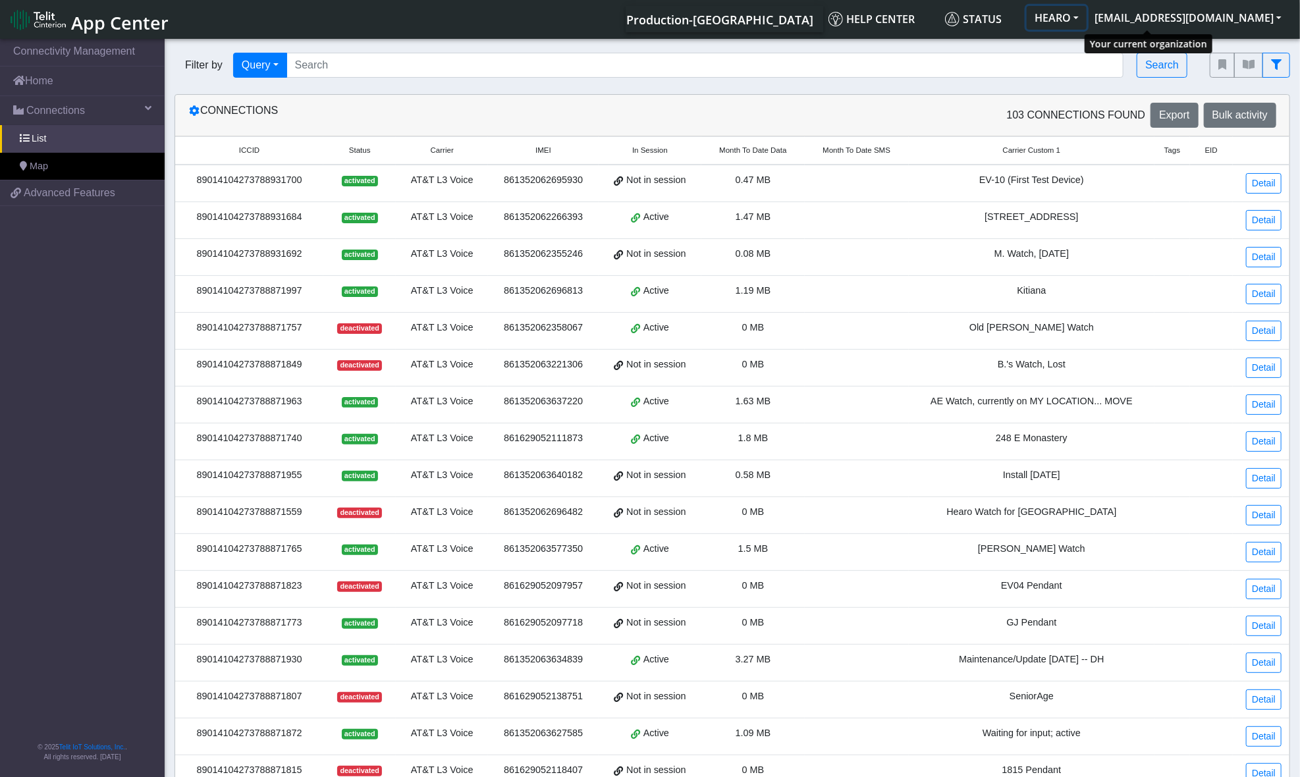
click at [1087, 14] on button "HEARO" at bounding box center [1057, 18] width 60 height 24
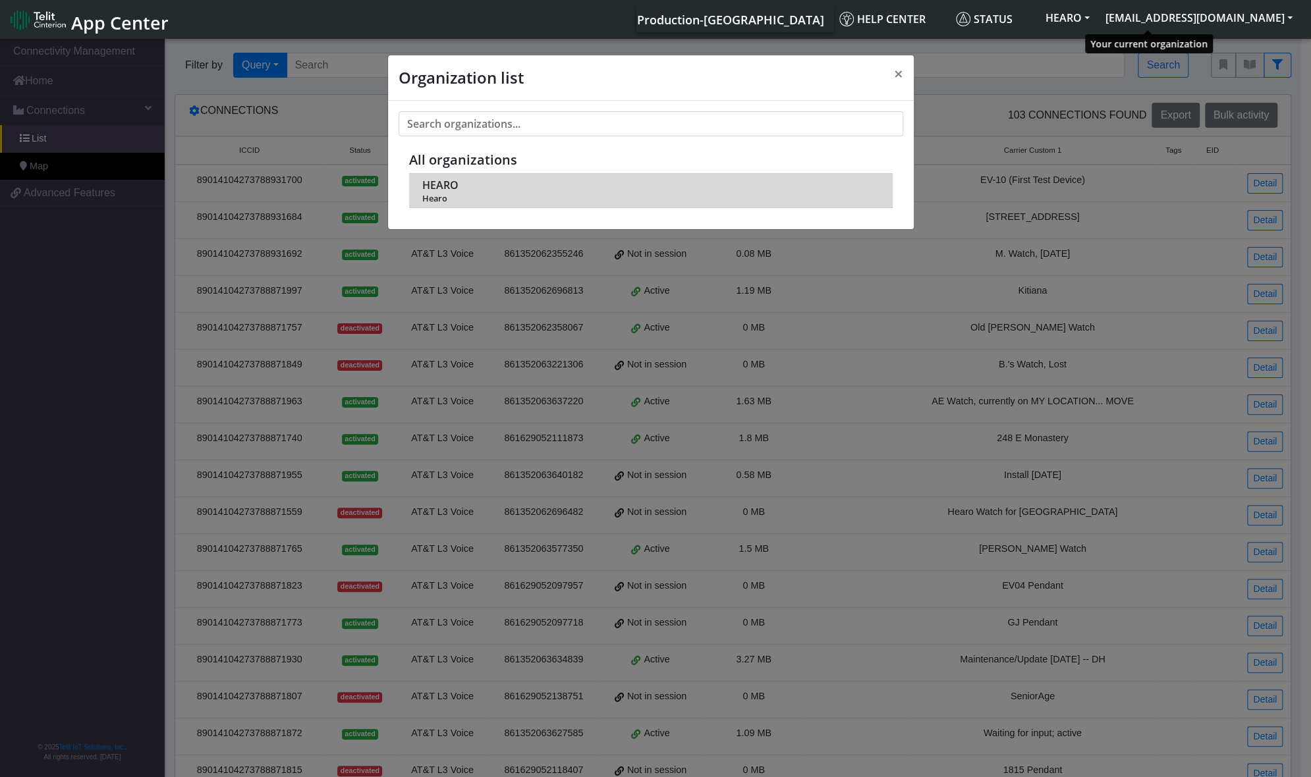
scroll to position [5, 0]
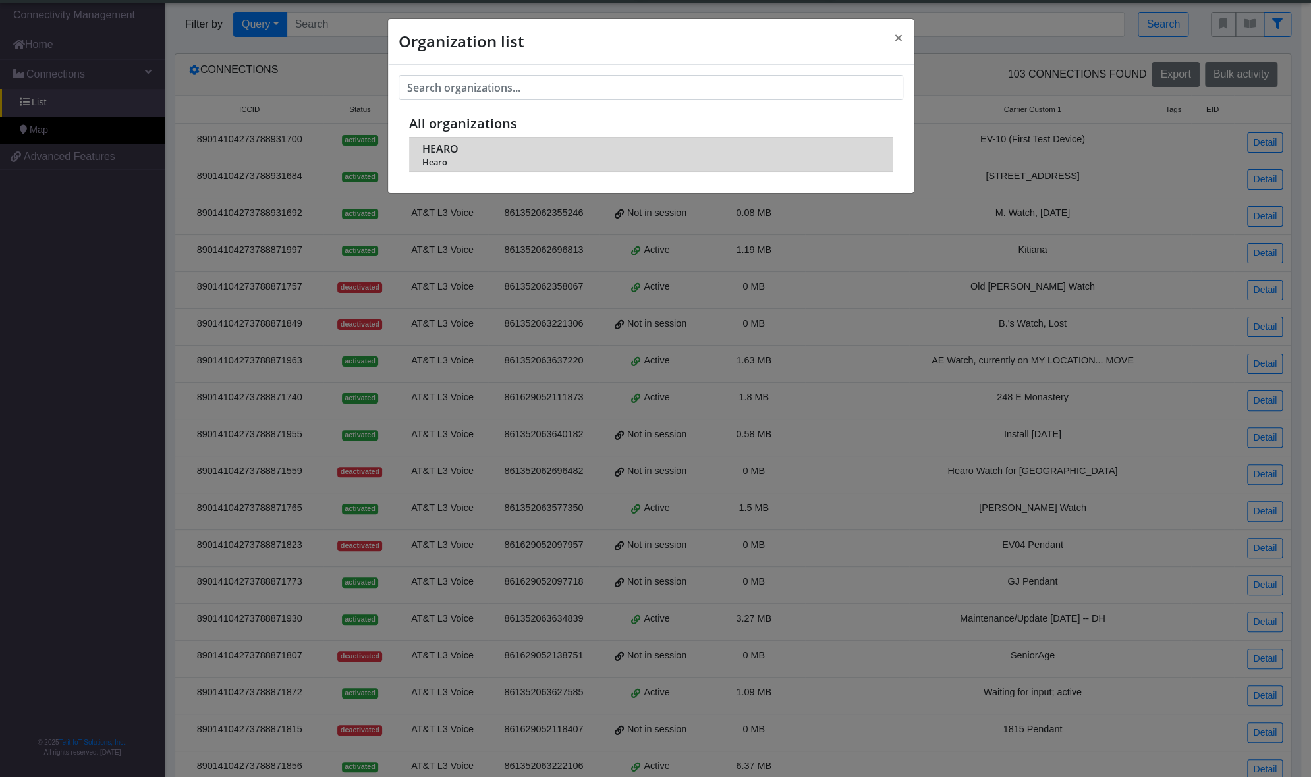
click at [423, 157] on span "Hearo" at bounding box center [650, 162] width 456 height 10
click at [440, 146] on span "HEARO" at bounding box center [440, 149] width 36 height 13
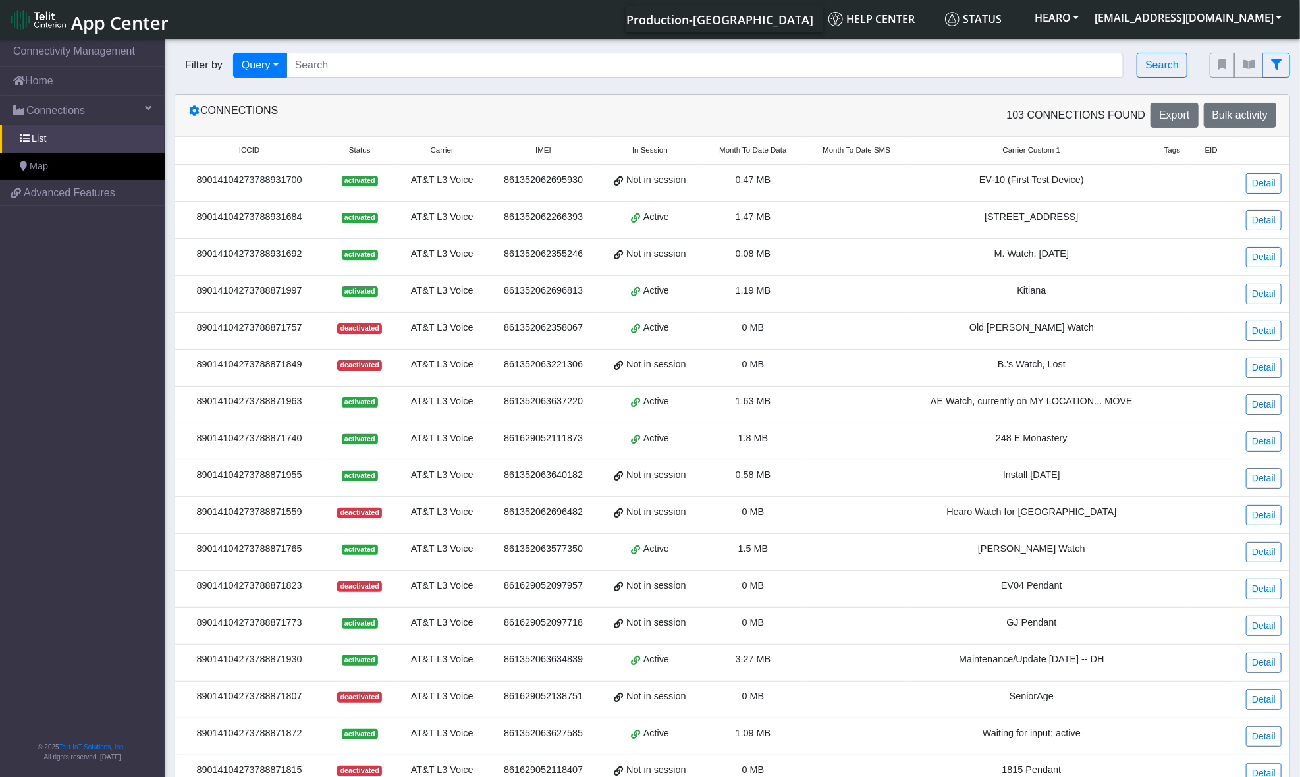
click at [24, 22] on img at bounding box center [38, 19] width 55 height 21
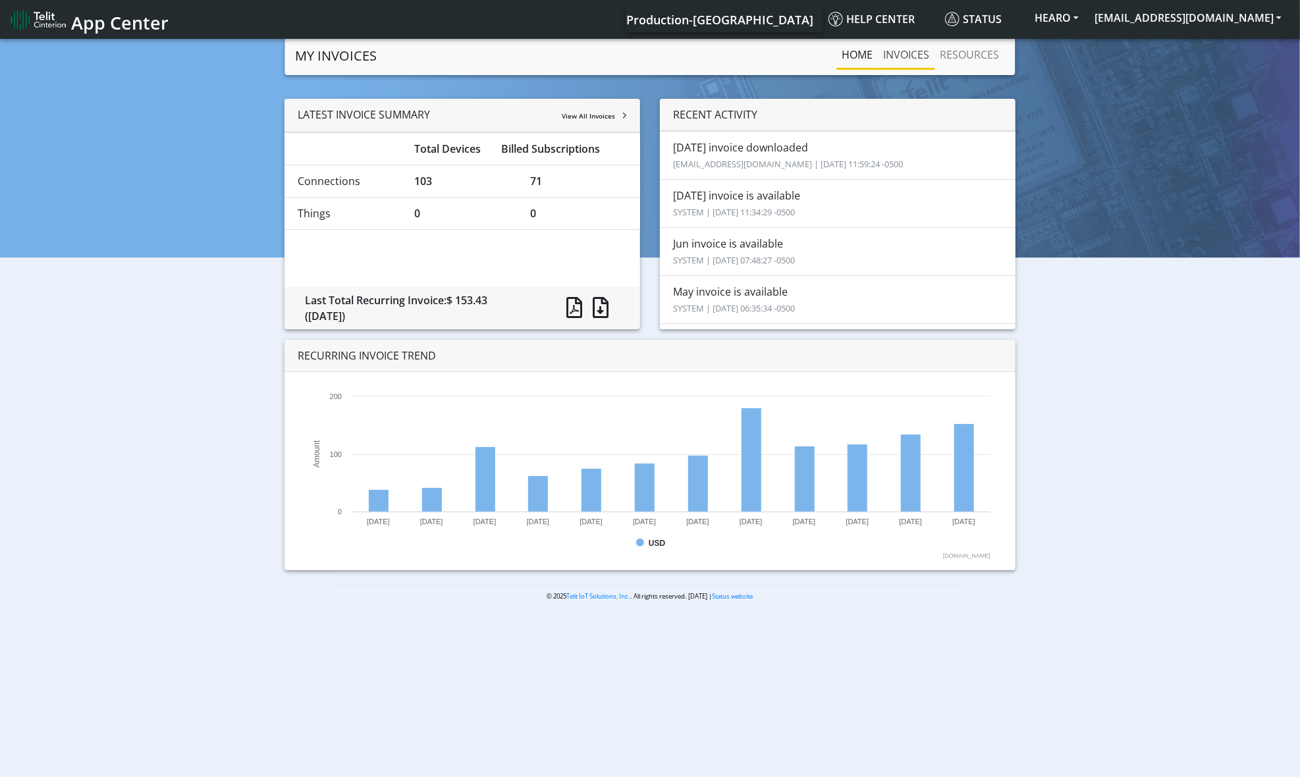
click at [915, 55] on link "INVOICES" at bounding box center [907, 54] width 57 height 26
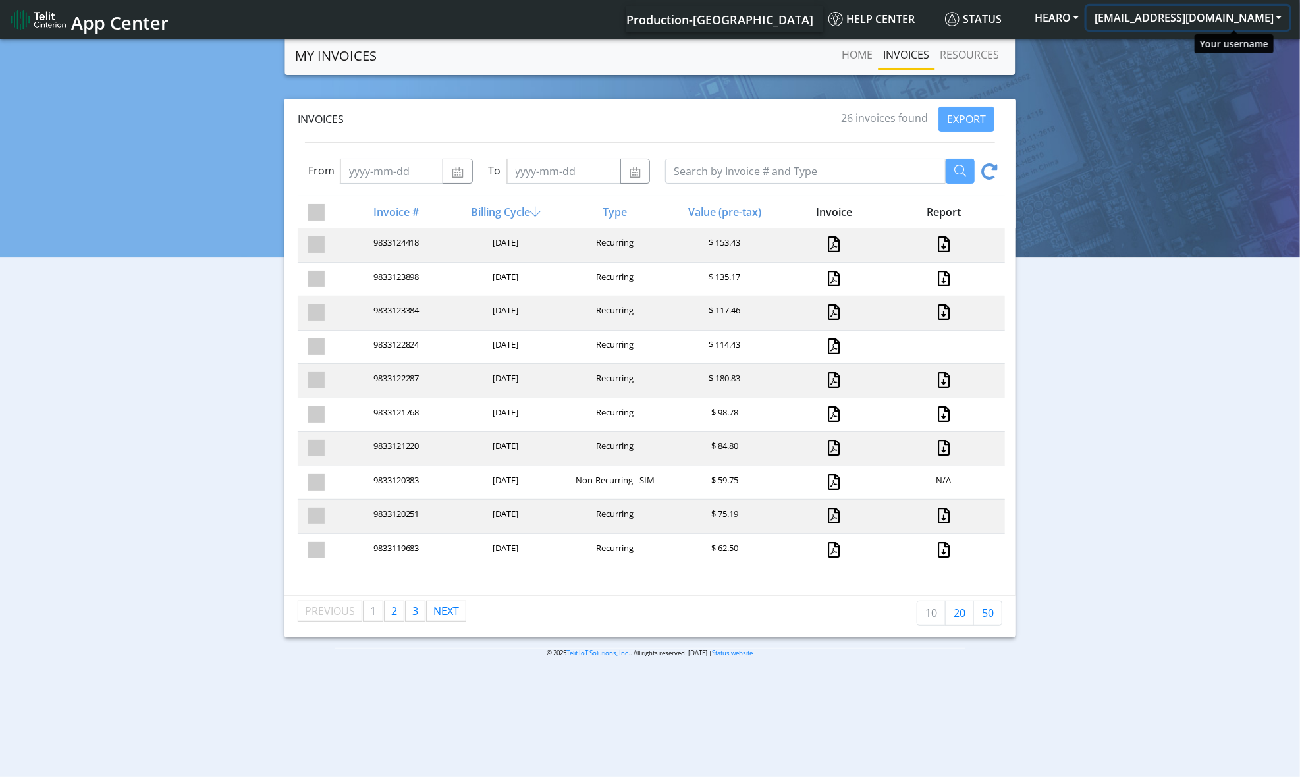
click at [1279, 16] on button "[EMAIL_ADDRESS][DOMAIN_NAME]" at bounding box center [1188, 18] width 203 height 24
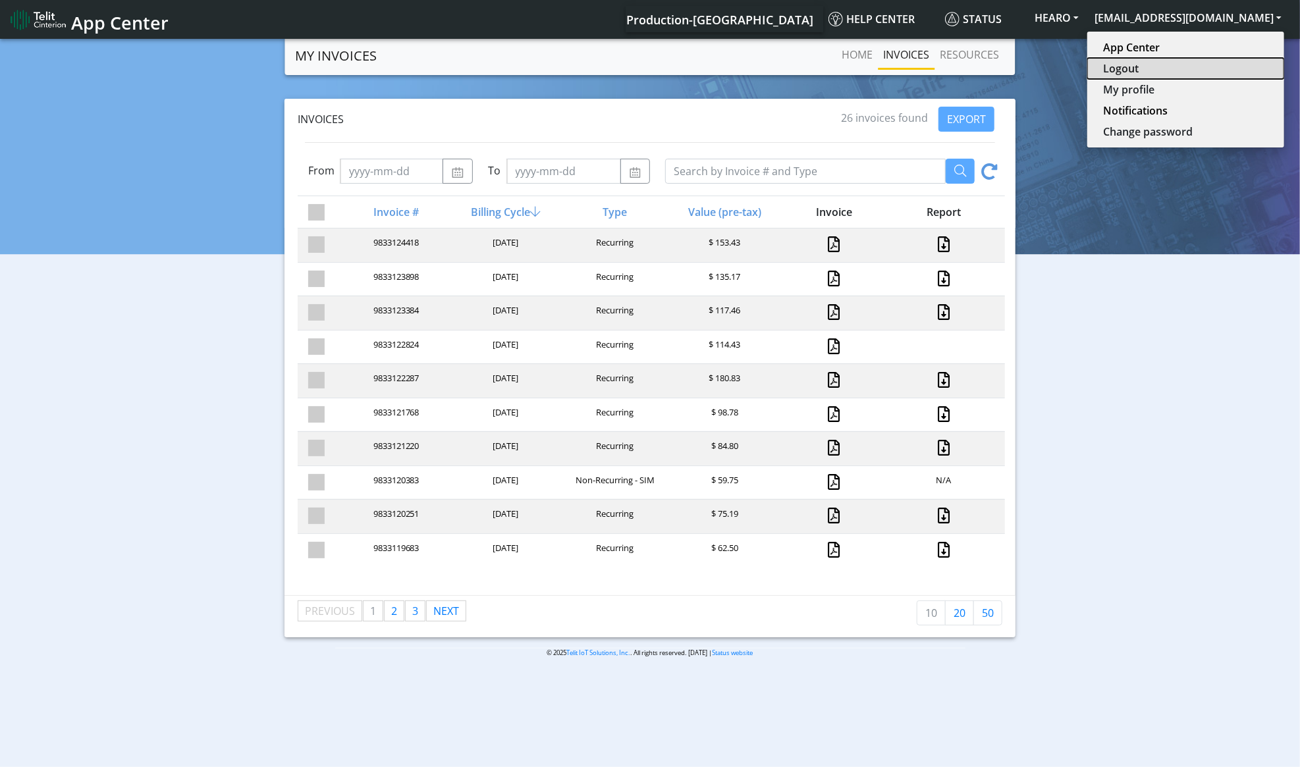
click at [1209, 68] on button "Logout" at bounding box center [1185, 68] width 197 height 21
